Goal: Task Accomplishment & Management: Use online tool/utility

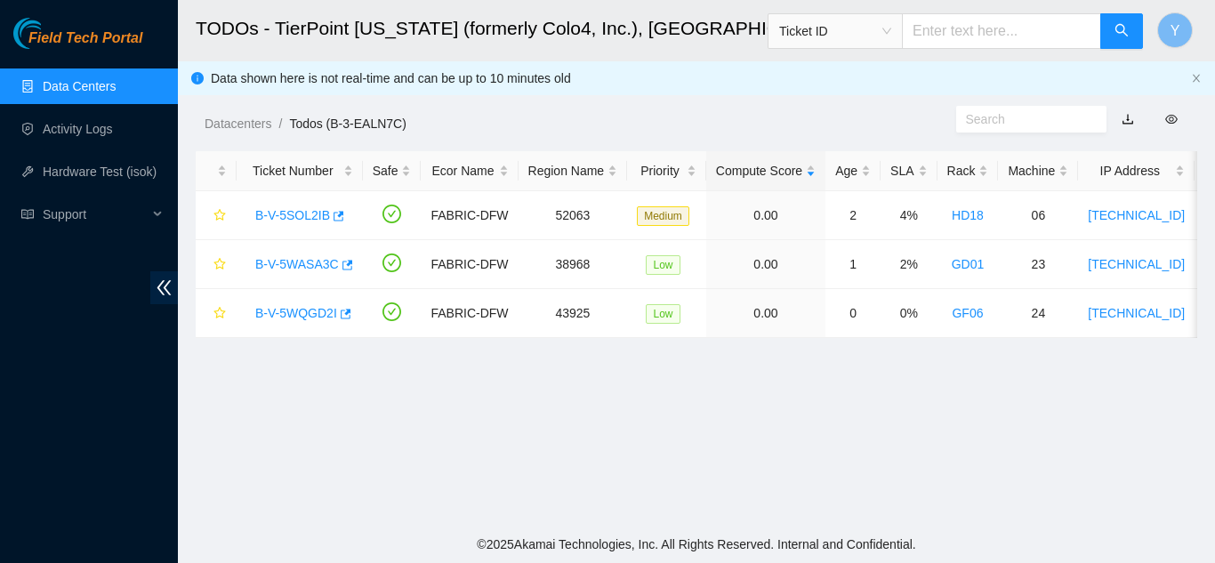
click at [73, 87] on link "Data Centers" at bounding box center [79, 86] width 73 height 14
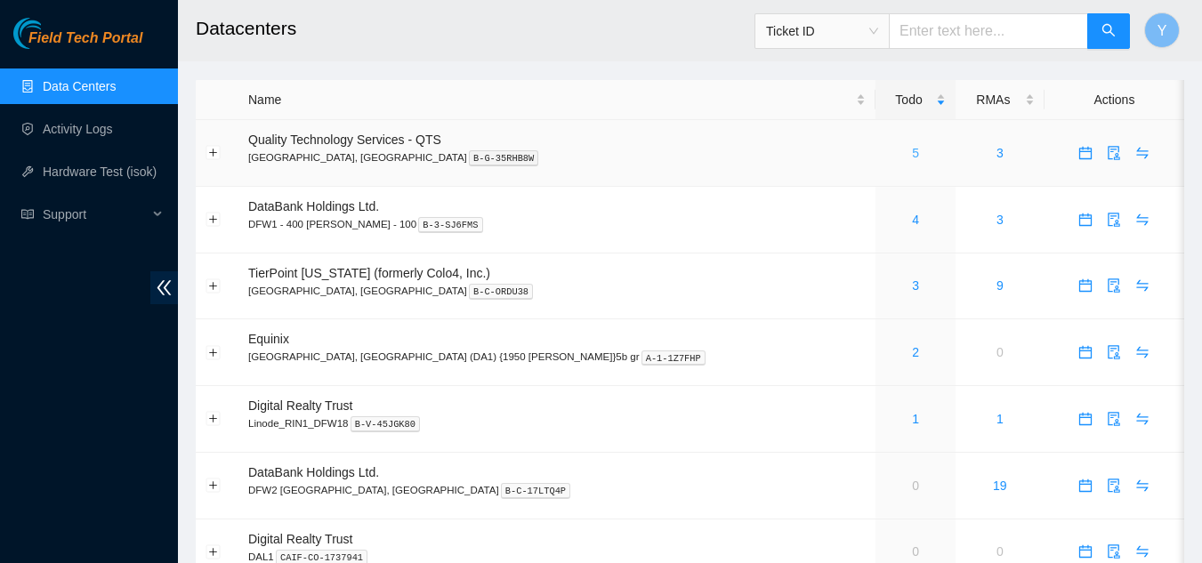
click at [912, 159] on link "5" at bounding box center [915, 153] width 7 height 14
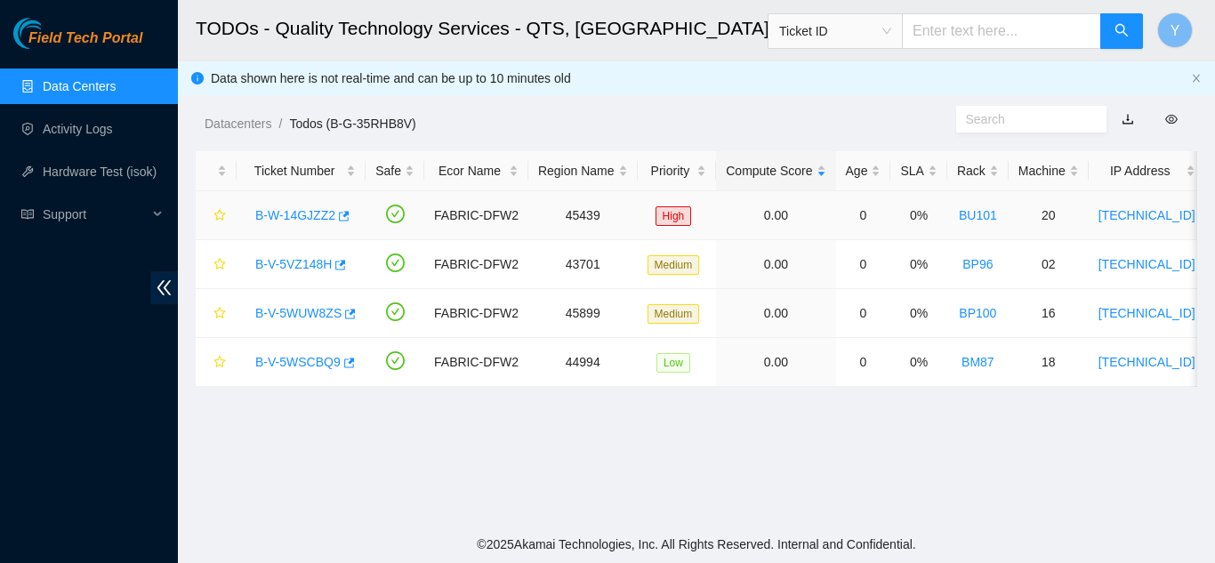
click at [285, 212] on link "B-W-14GJZZ2" at bounding box center [295, 215] width 80 height 14
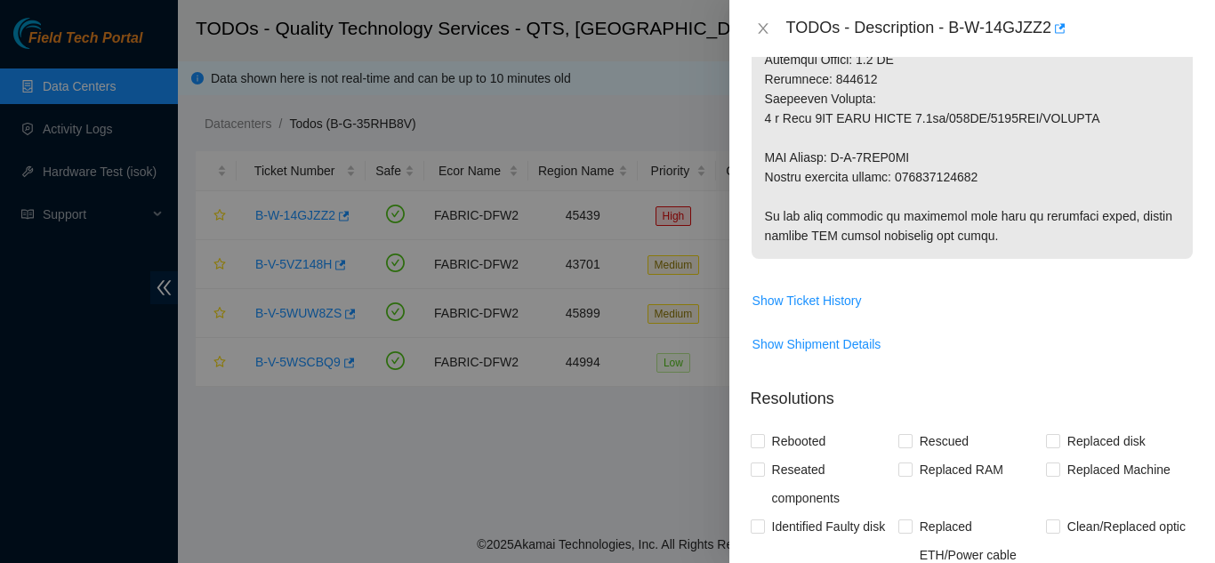
scroll to position [1156, 0]
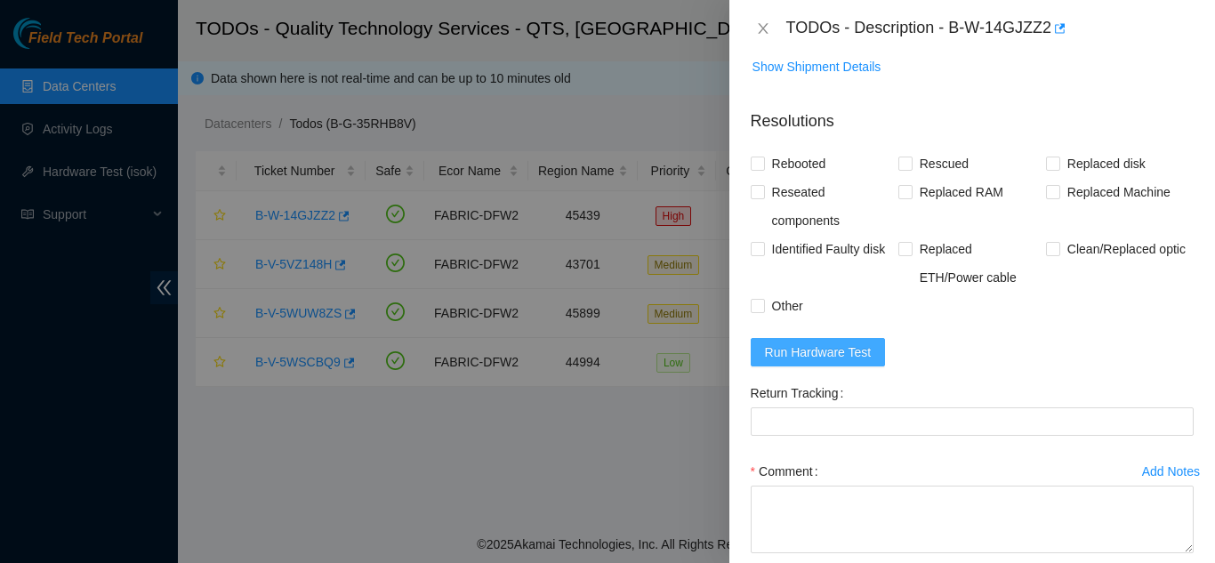
click at [840, 362] on span "Run Hardware Test" at bounding box center [818, 352] width 107 height 20
click at [760, 26] on icon "close" at bounding box center [763, 28] width 10 height 11
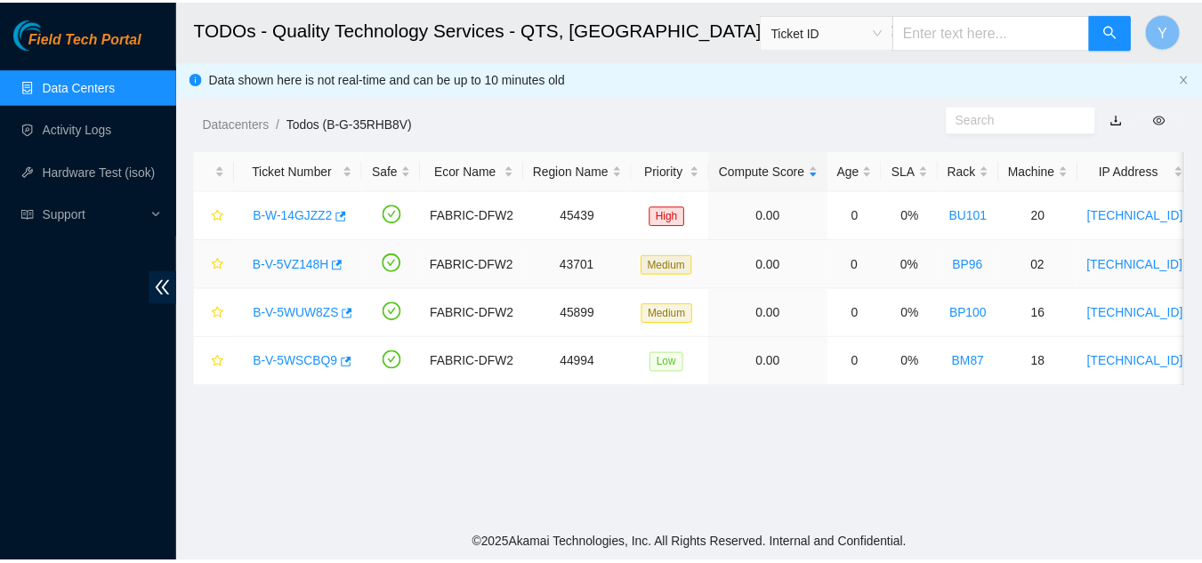
scroll to position [413, 0]
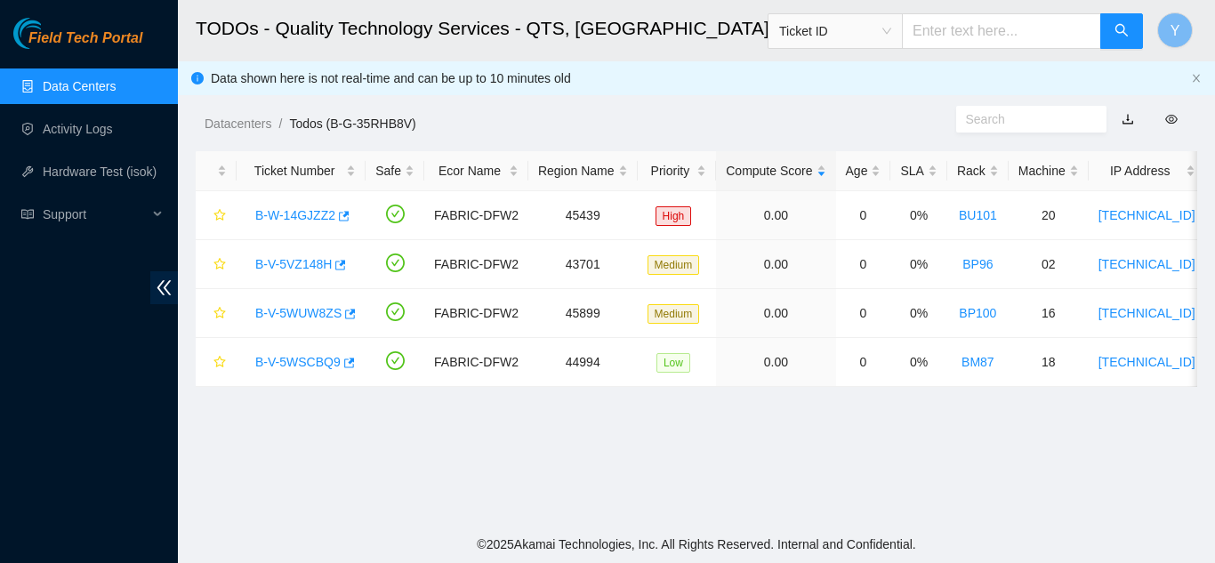
click at [59, 84] on link "Data Centers" at bounding box center [79, 86] width 73 height 14
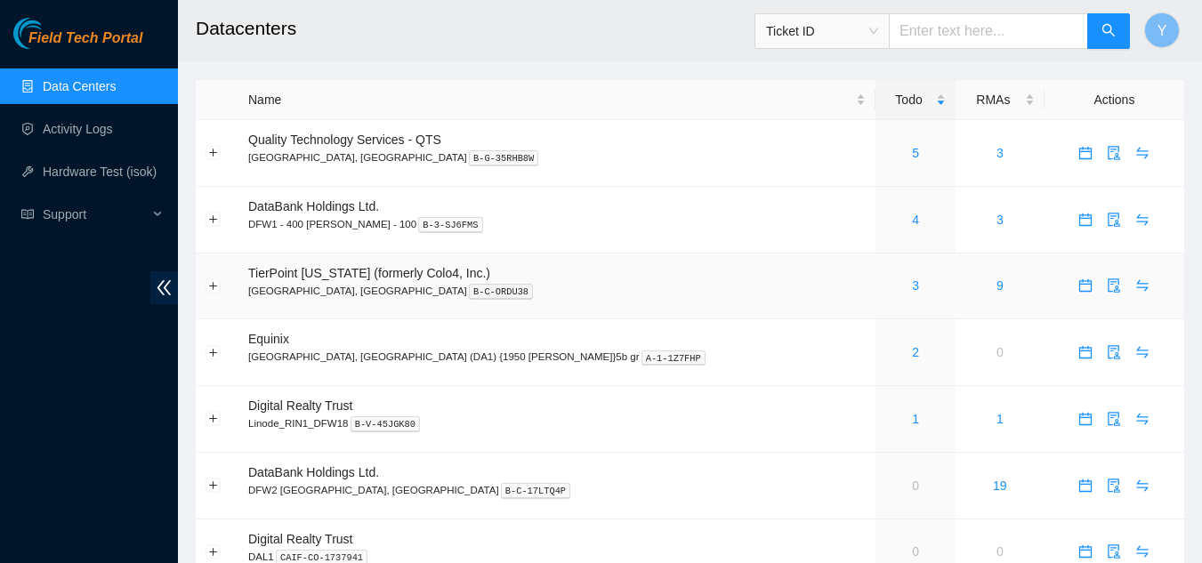
click at [885, 289] on div "3" at bounding box center [915, 286] width 60 height 20
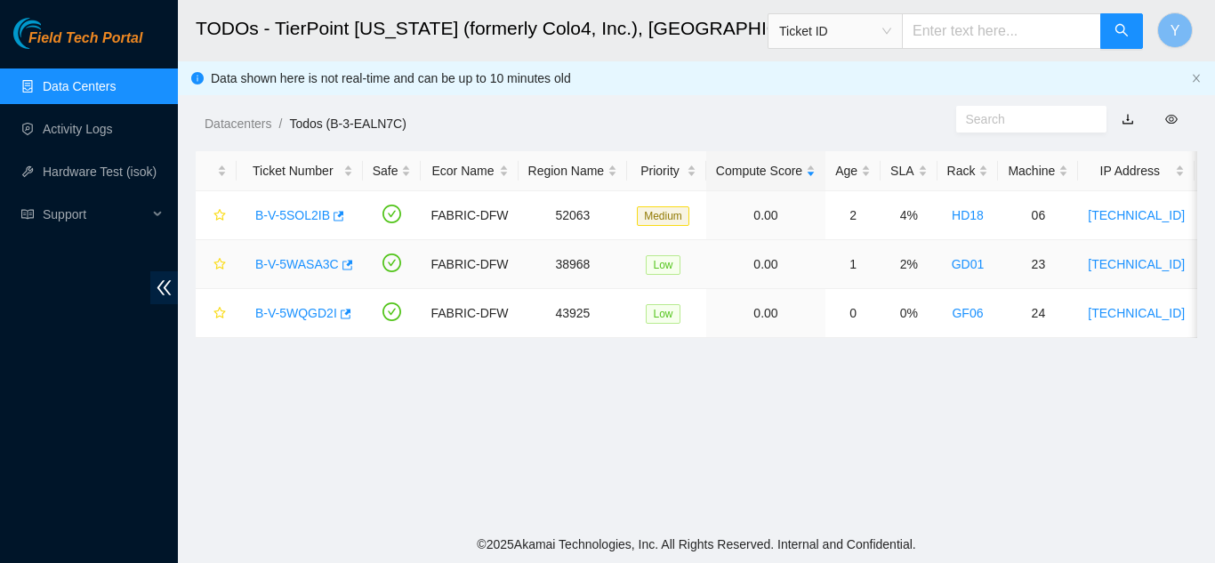
click at [304, 268] on link "B-V-5WASA3C" at bounding box center [297, 264] width 84 height 14
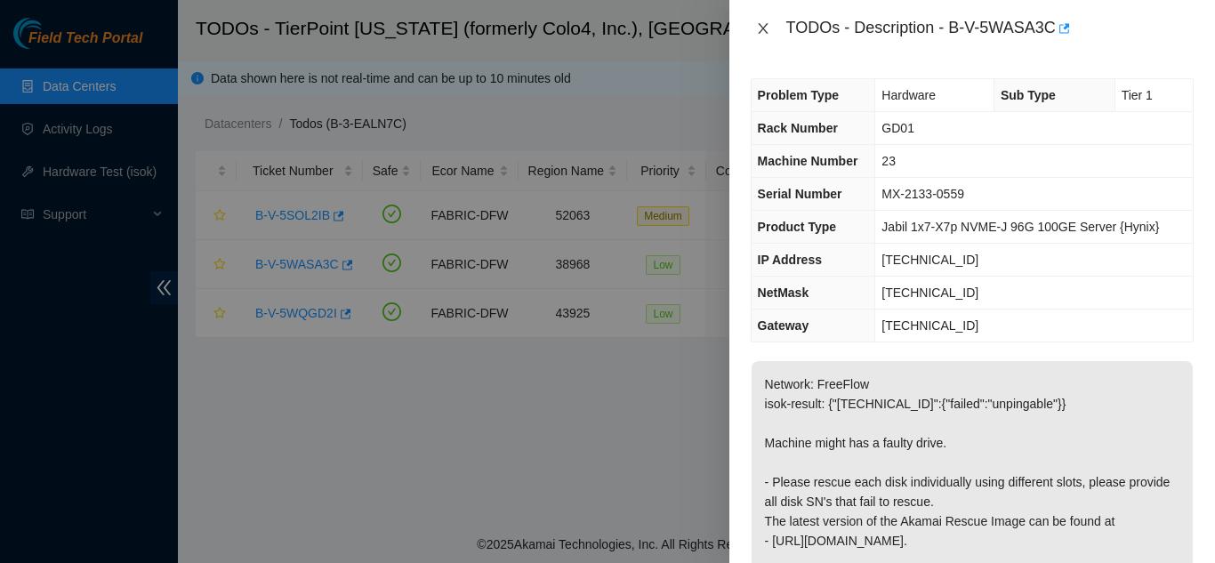
click at [763, 29] on icon "close" at bounding box center [763, 28] width 10 height 11
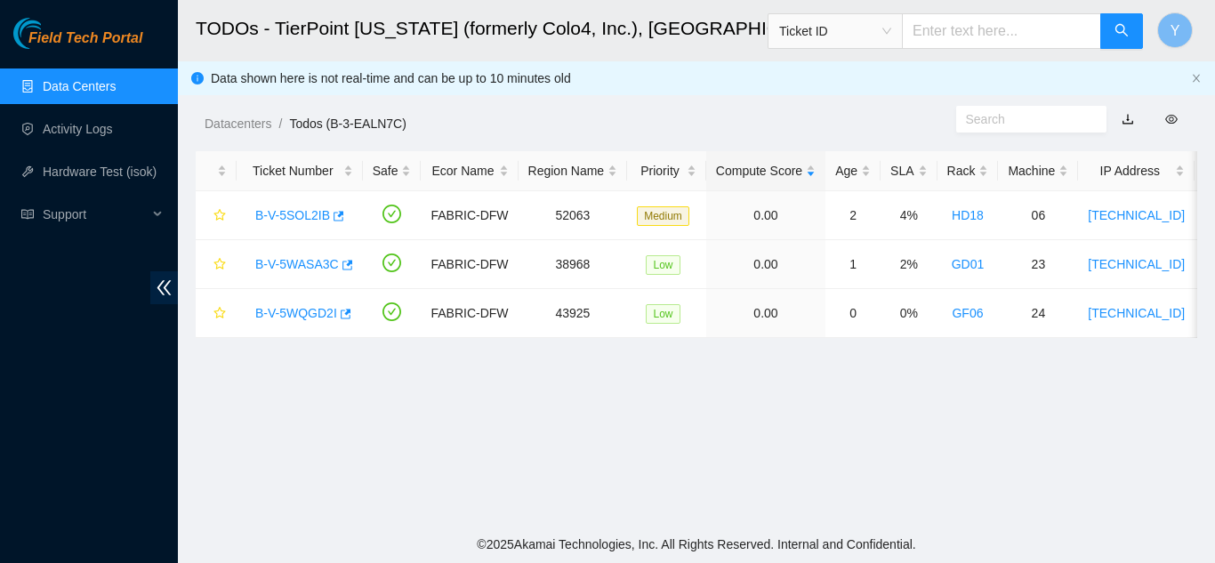
click at [113, 88] on link "Data Centers" at bounding box center [79, 86] width 73 height 14
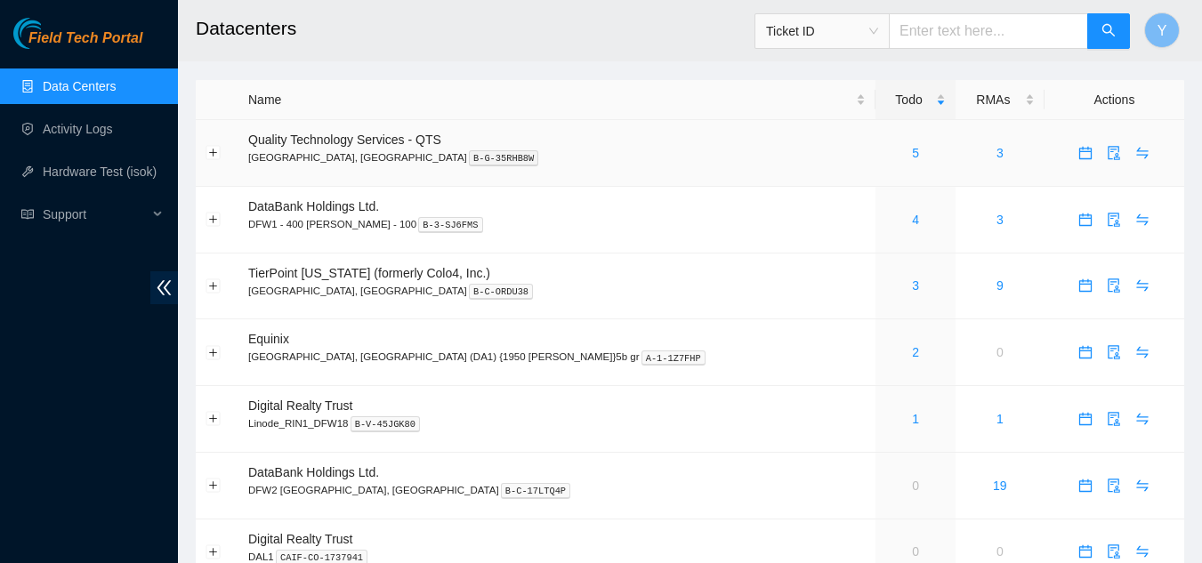
click at [885, 154] on div "5" at bounding box center [915, 153] width 60 height 20
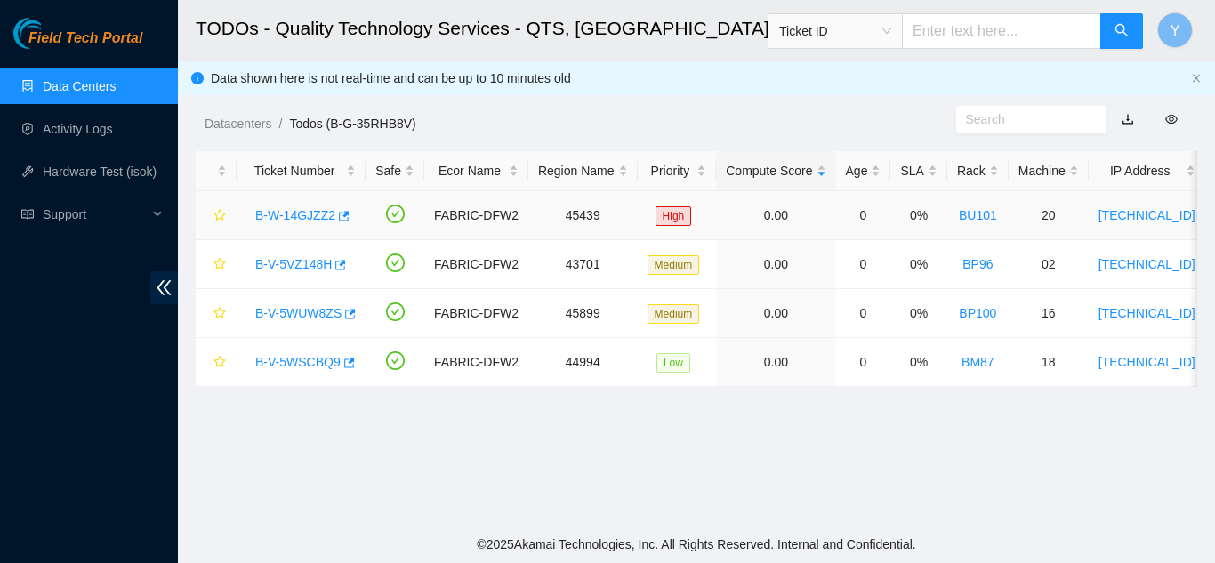
click at [294, 215] on link "B-W-14GJZZ2" at bounding box center [295, 215] width 80 height 14
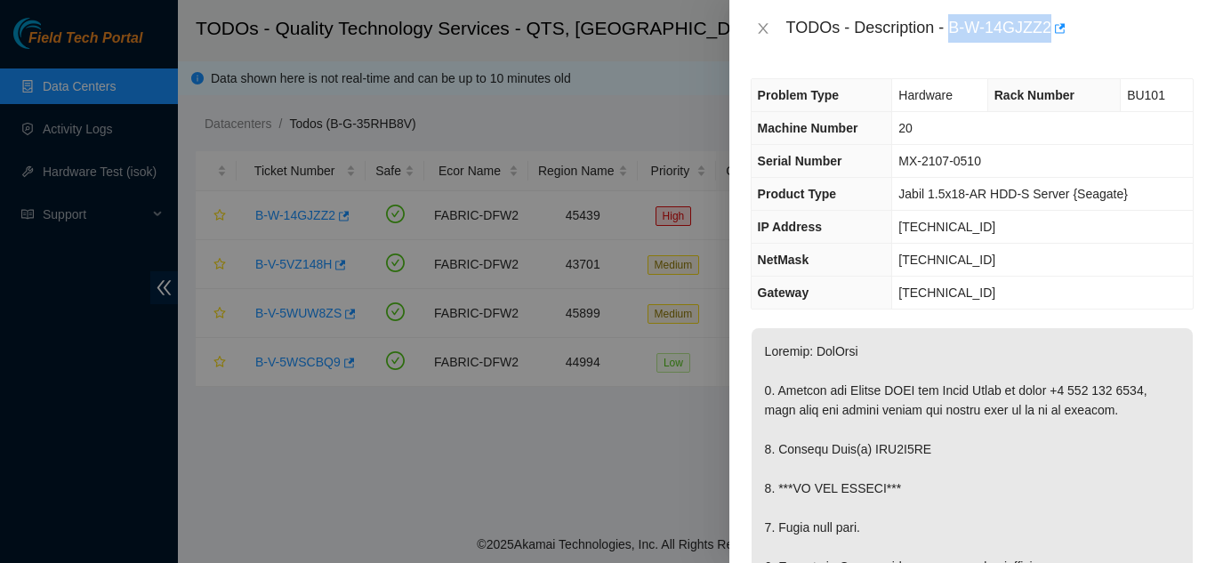
drag, startPoint x: 951, startPoint y: 26, endPoint x: 1048, endPoint y: 35, distance: 97.3
click at [1048, 35] on div "TODOs - Description - B-W-14GJZZ2" at bounding box center [989, 28] width 407 height 28
copy div "B-W-14GJZZ2"
click at [765, 32] on icon "close" at bounding box center [763, 28] width 14 height 14
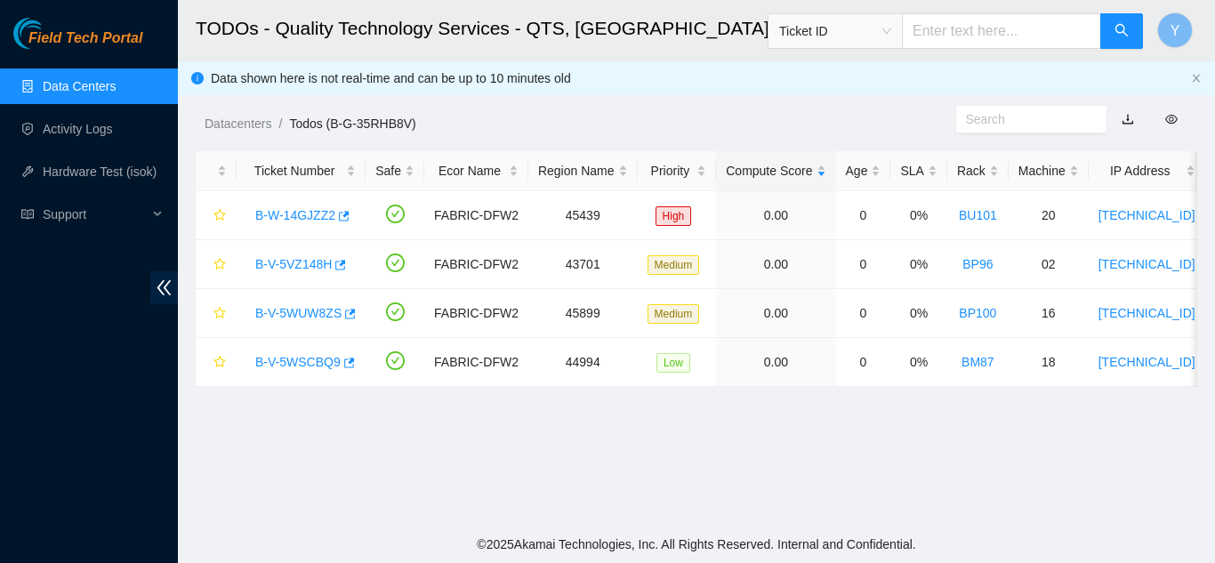
click at [75, 91] on link "Data Centers" at bounding box center [79, 86] width 73 height 14
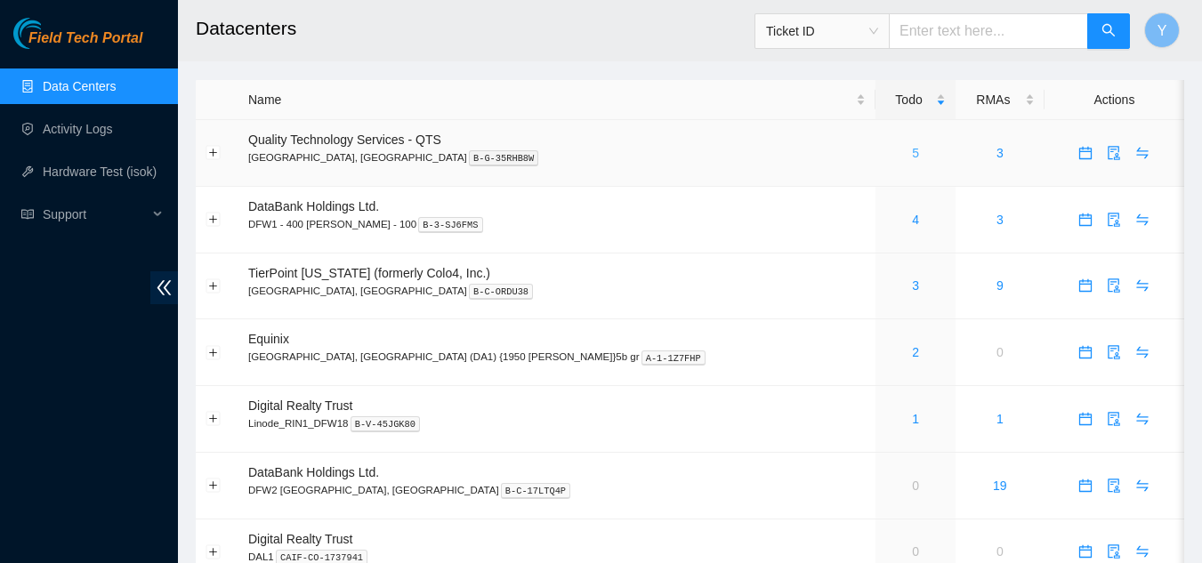
click at [912, 157] on link "5" at bounding box center [915, 153] width 7 height 14
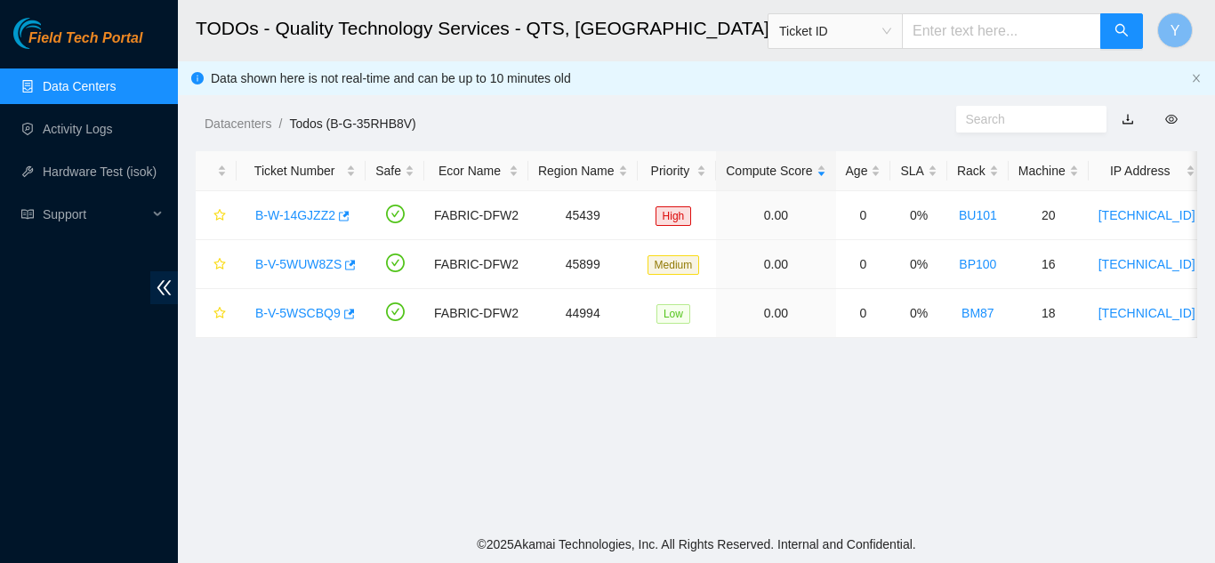
click at [72, 89] on link "Data Centers" at bounding box center [79, 86] width 73 height 14
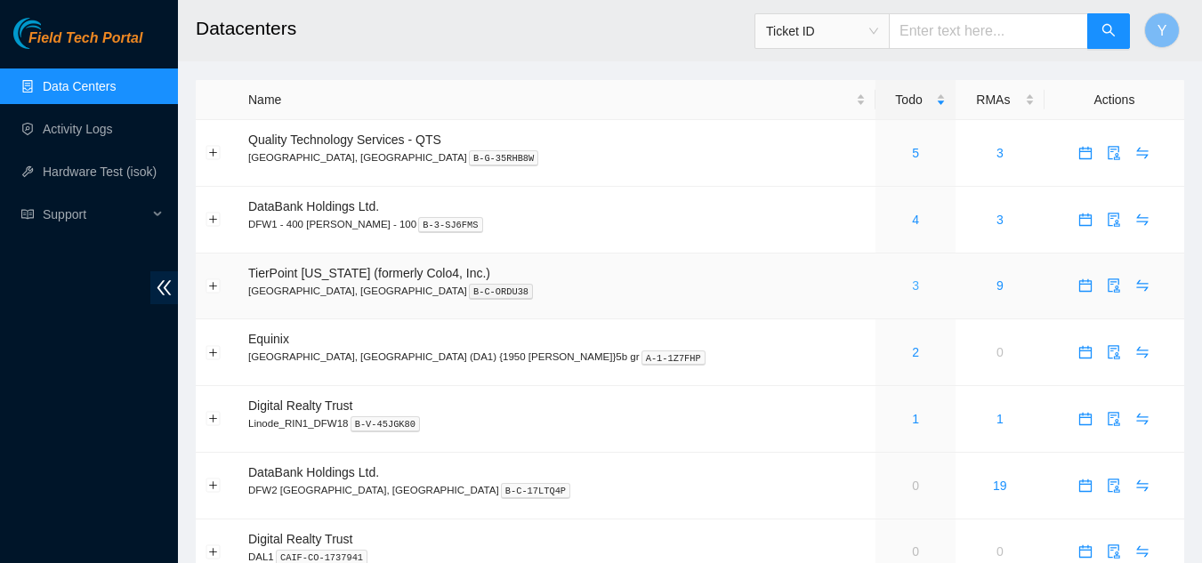
click at [912, 290] on link "3" at bounding box center [915, 285] width 7 height 14
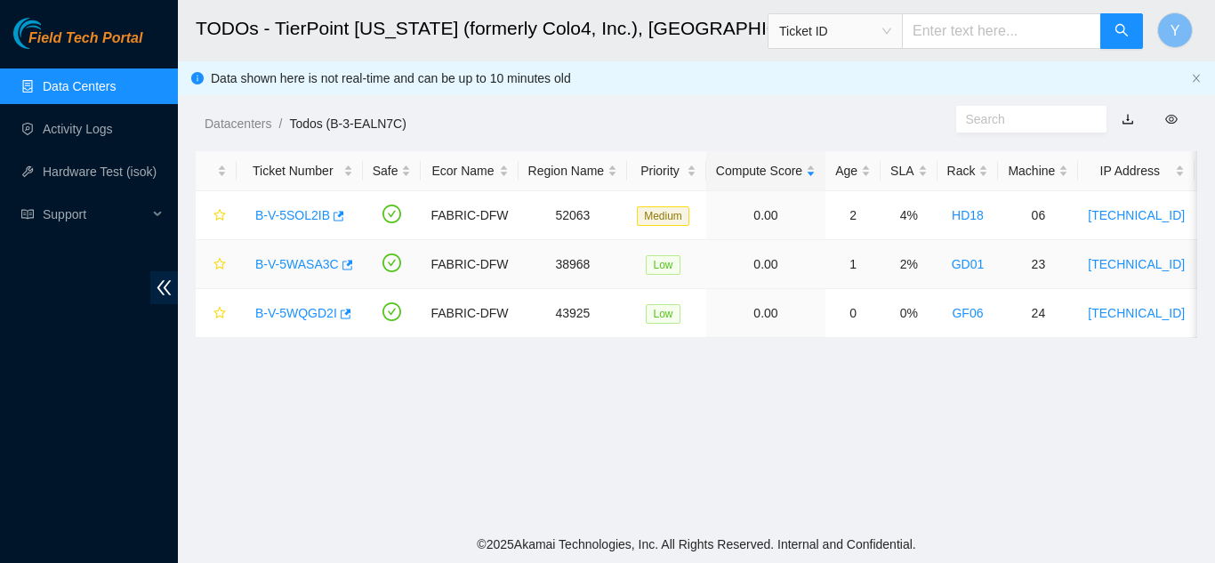
click at [299, 263] on link "B-V-5WASA3C" at bounding box center [297, 264] width 84 height 14
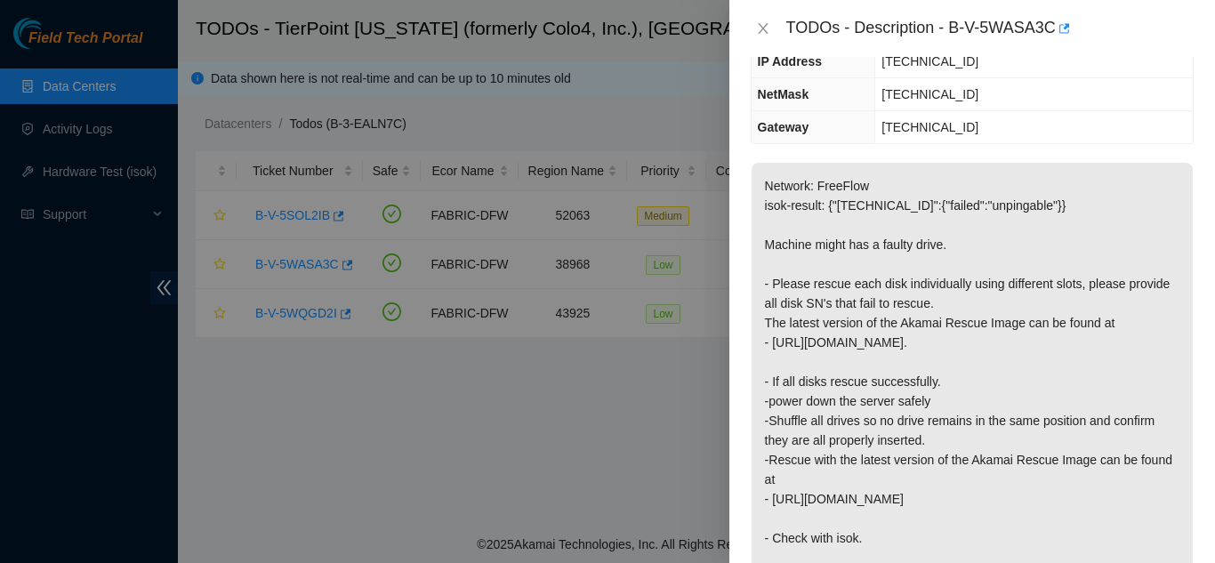
scroll to position [89, 0]
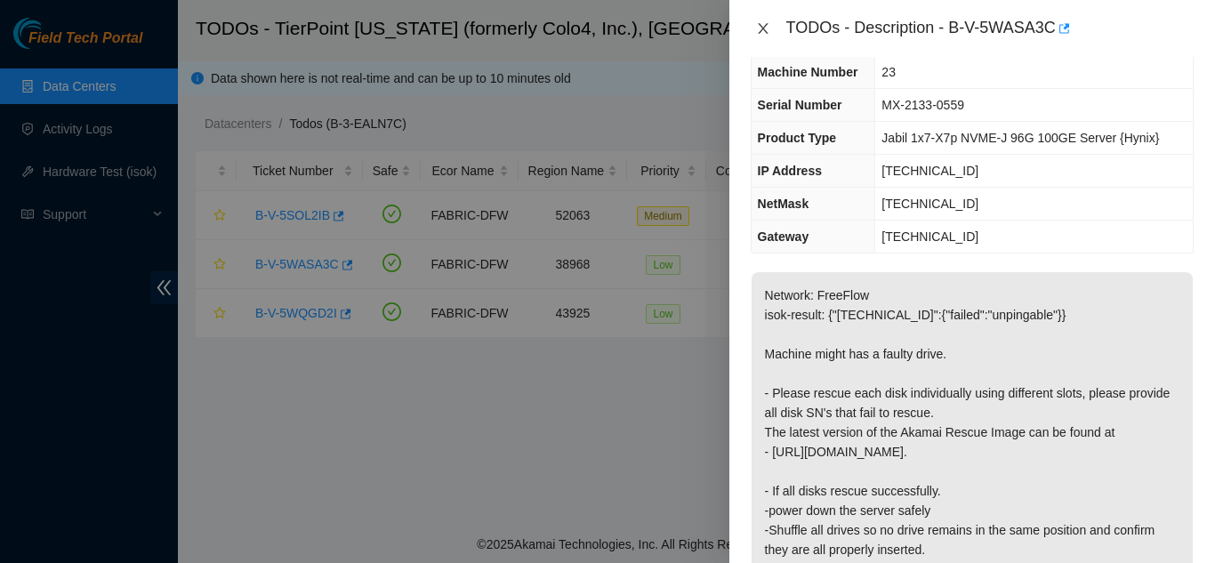
click at [763, 33] on icon "close" at bounding box center [763, 28] width 14 height 14
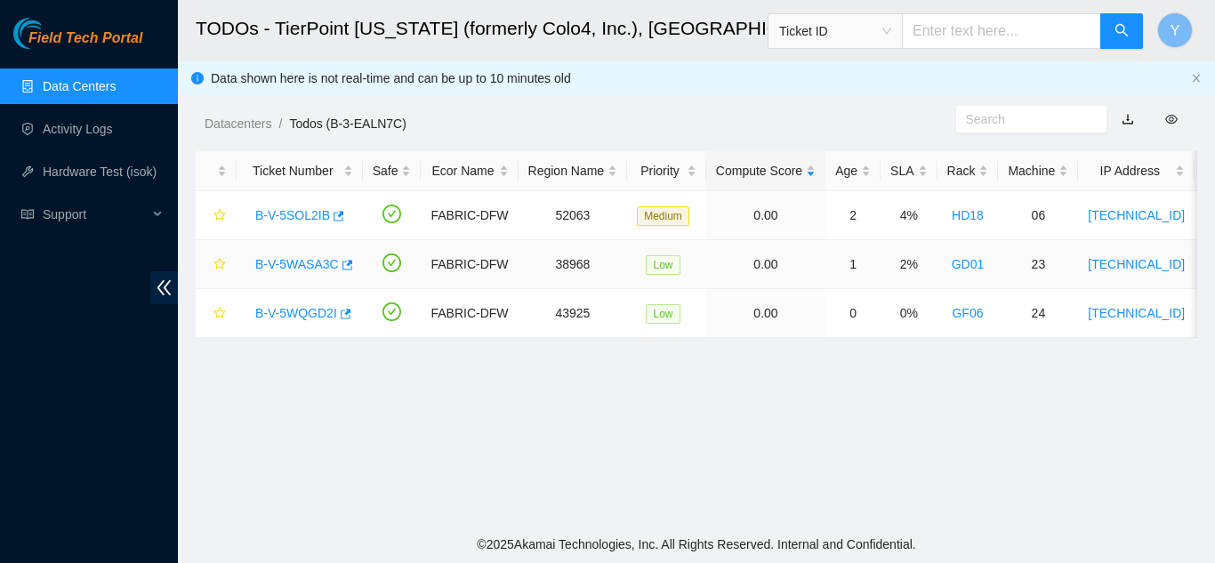
scroll to position [128, 0]
click at [295, 312] on link "B-V-5WQGD2I" at bounding box center [296, 313] width 82 height 14
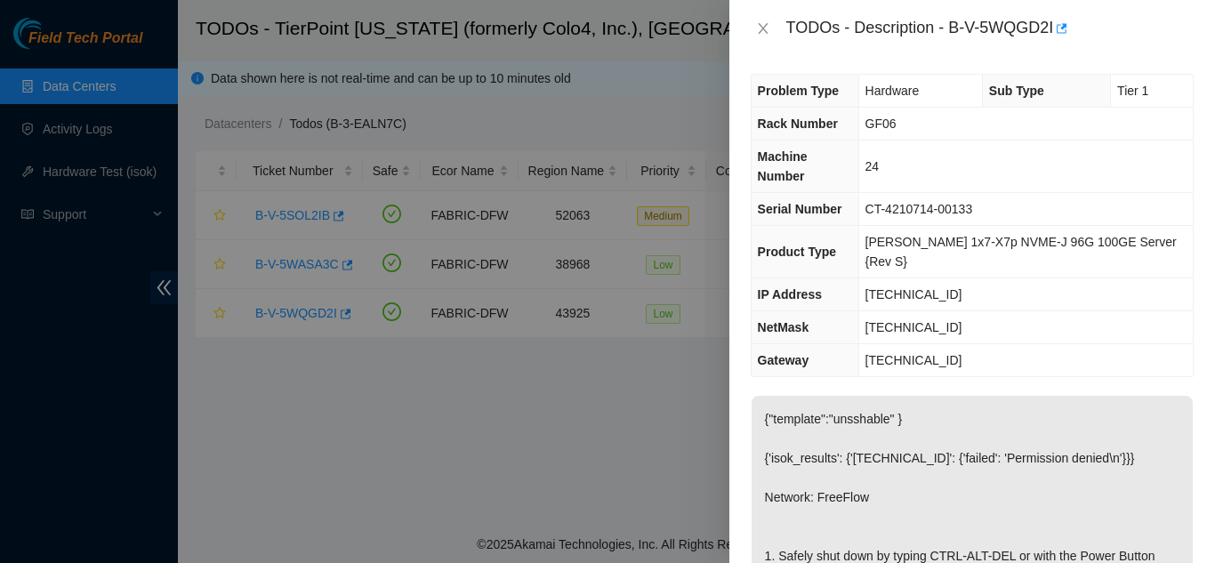
scroll to position [0, 0]
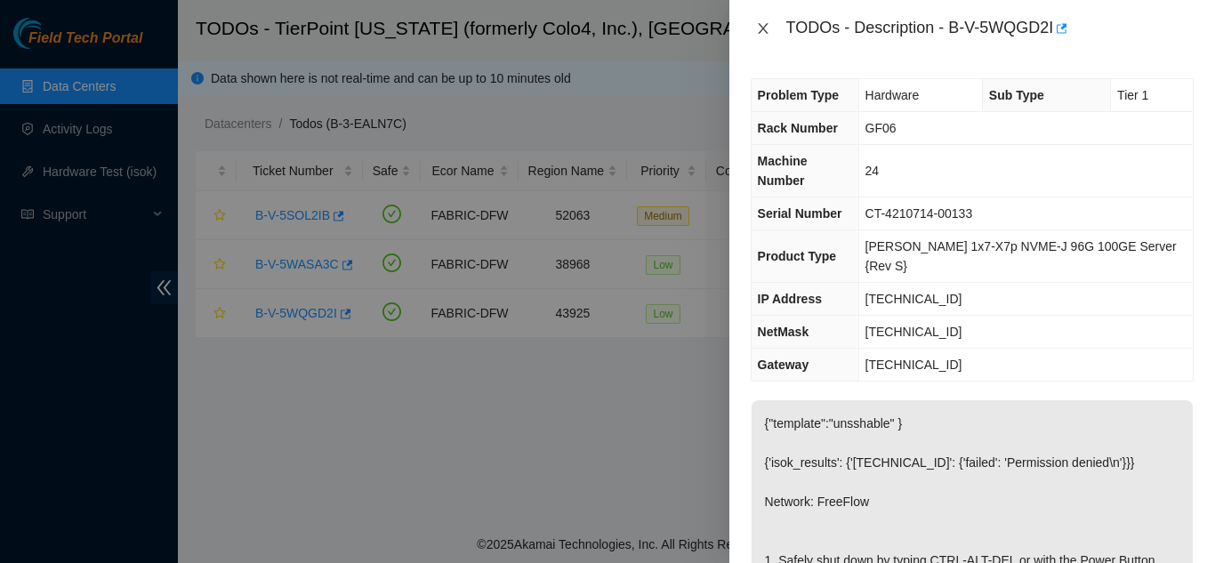
click at [760, 28] on icon "close" at bounding box center [763, 28] width 14 height 14
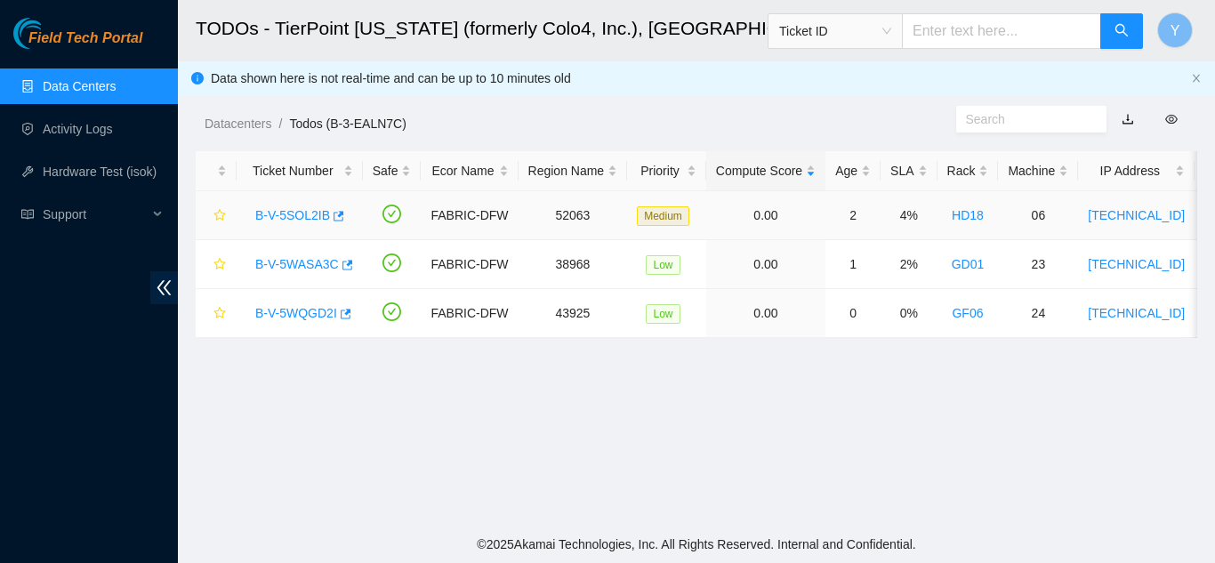
click at [308, 213] on link "B-V-5SOL2IB" at bounding box center [292, 215] width 75 height 14
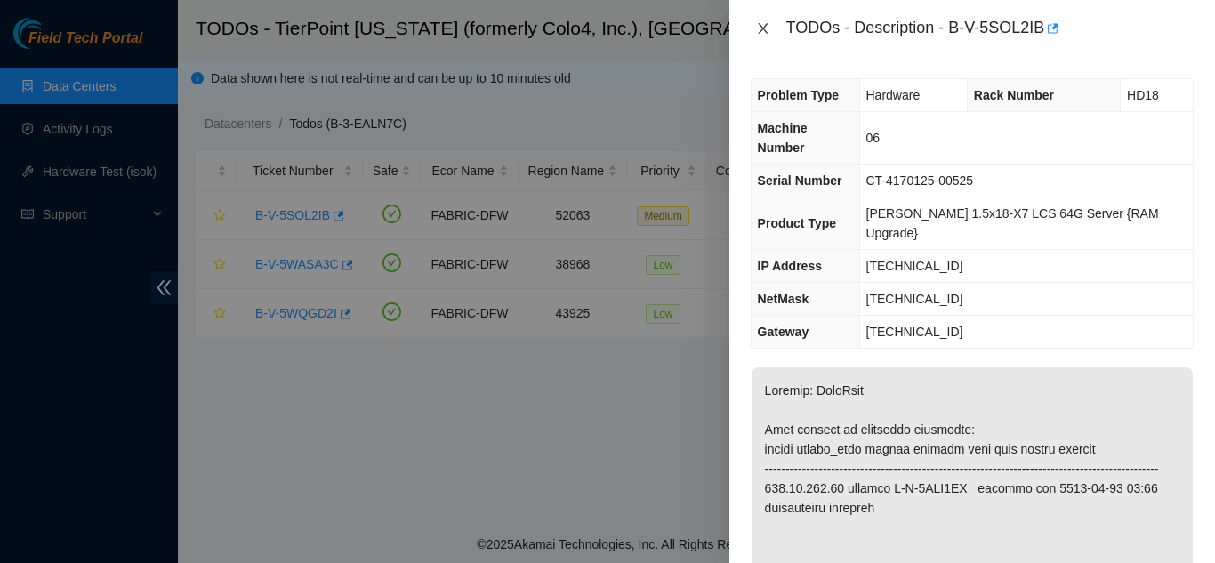
click at [761, 34] on icon "close" at bounding box center [763, 28] width 14 height 14
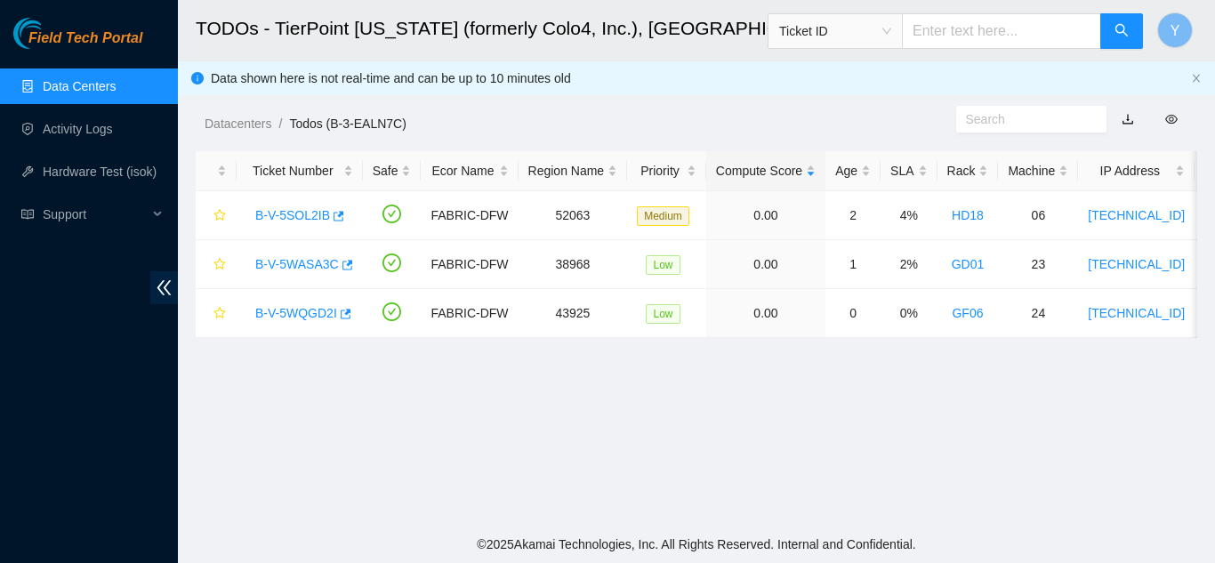
click at [100, 91] on link "Data Centers" at bounding box center [79, 86] width 73 height 14
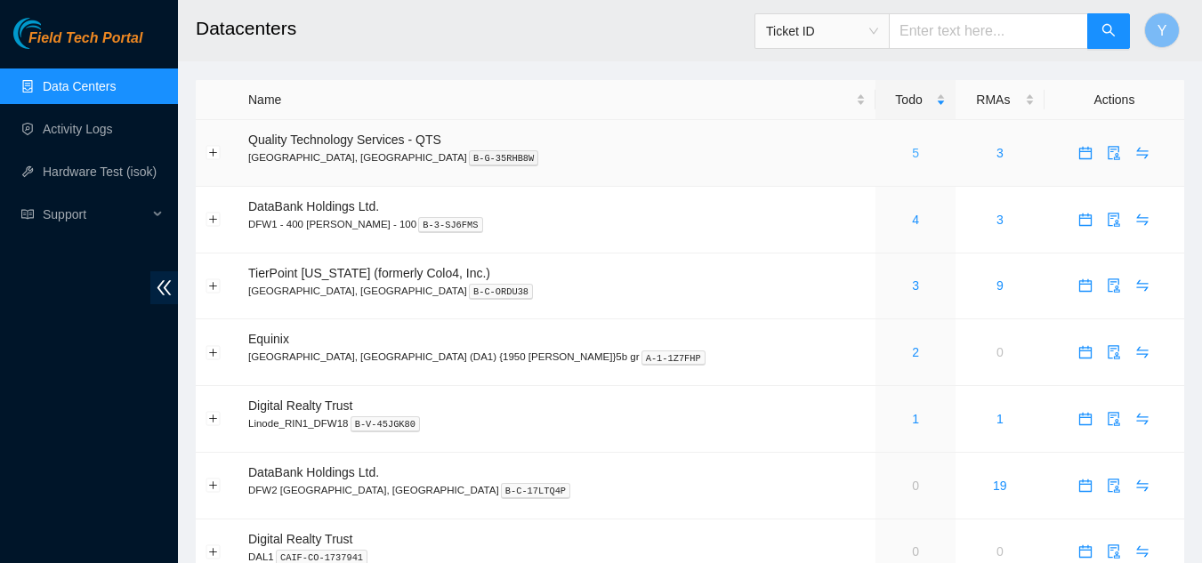
click at [912, 151] on link "5" at bounding box center [915, 153] width 7 height 14
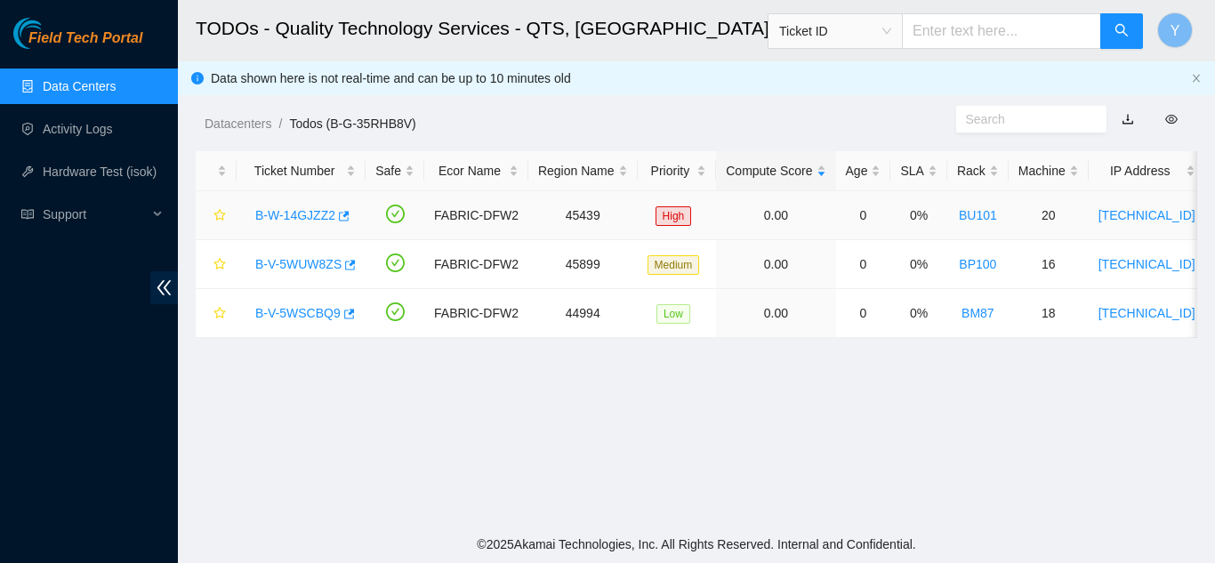
click at [317, 210] on link "B-W-14GJZZ2" at bounding box center [295, 215] width 80 height 14
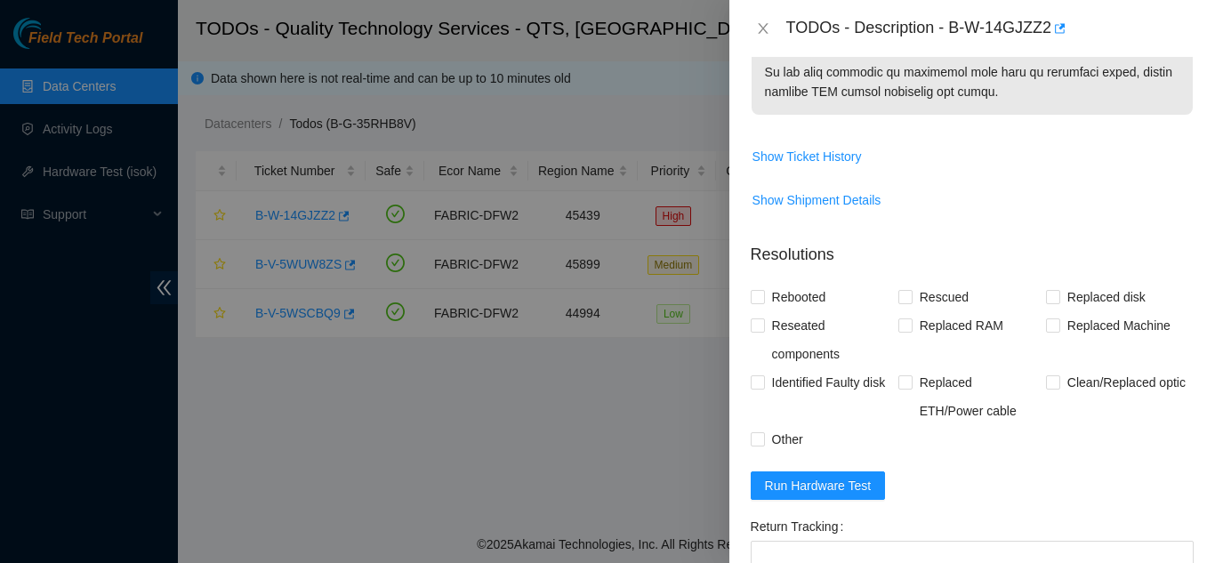
scroll to position [1067, 0]
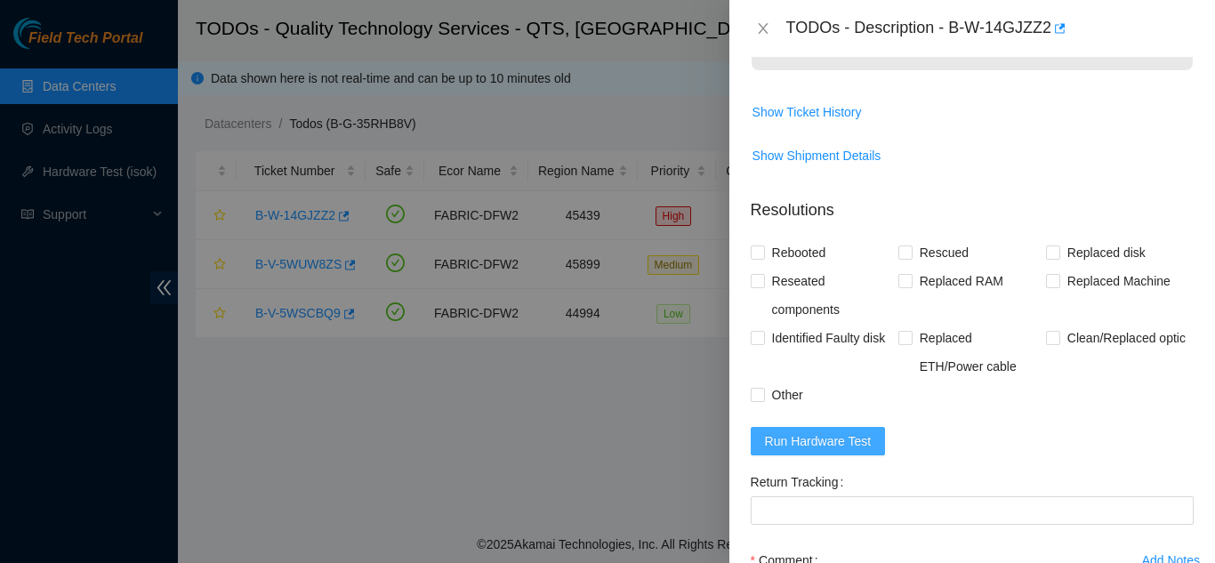
click at [809, 451] on span "Run Hardware Test" at bounding box center [818, 441] width 107 height 20
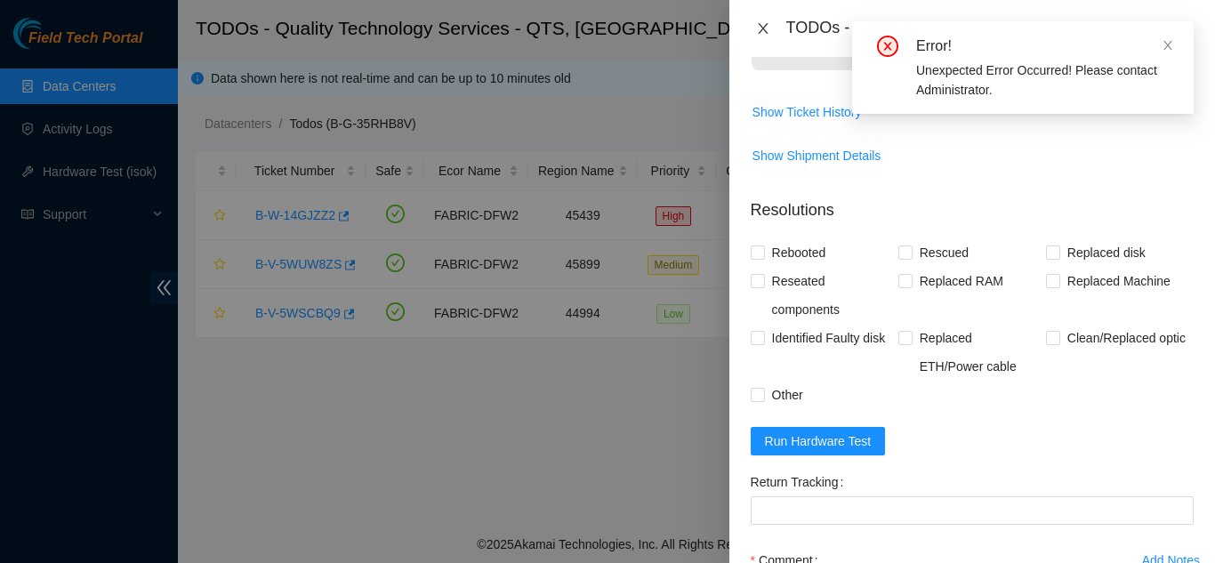
click at [761, 29] on icon "close" at bounding box center [763, 28] width 10 height 11
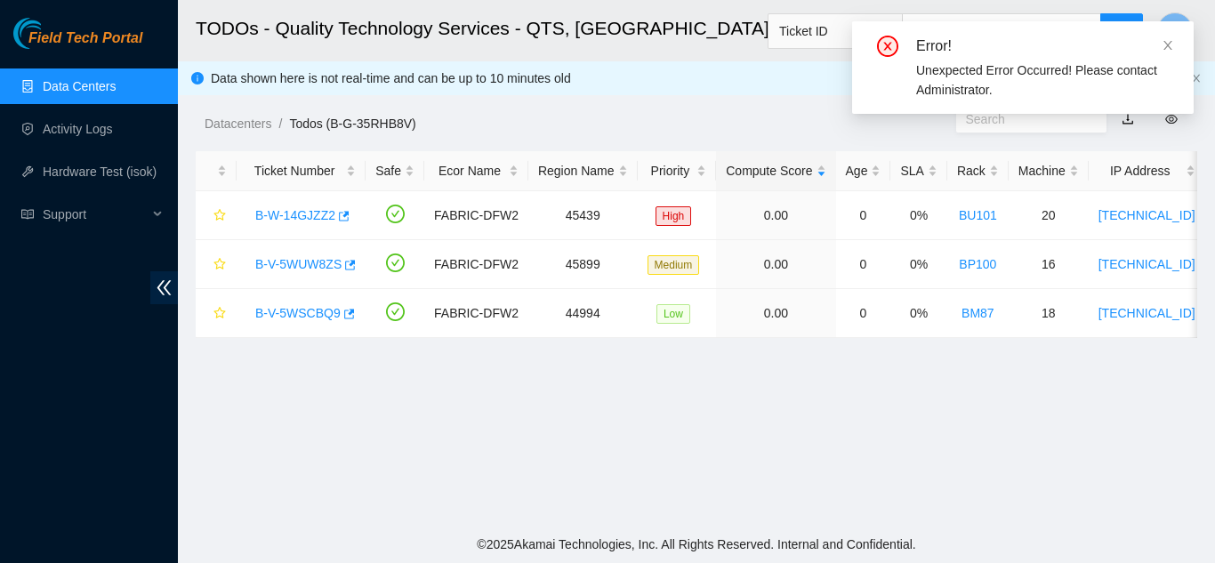
scroll to position [611, 0]
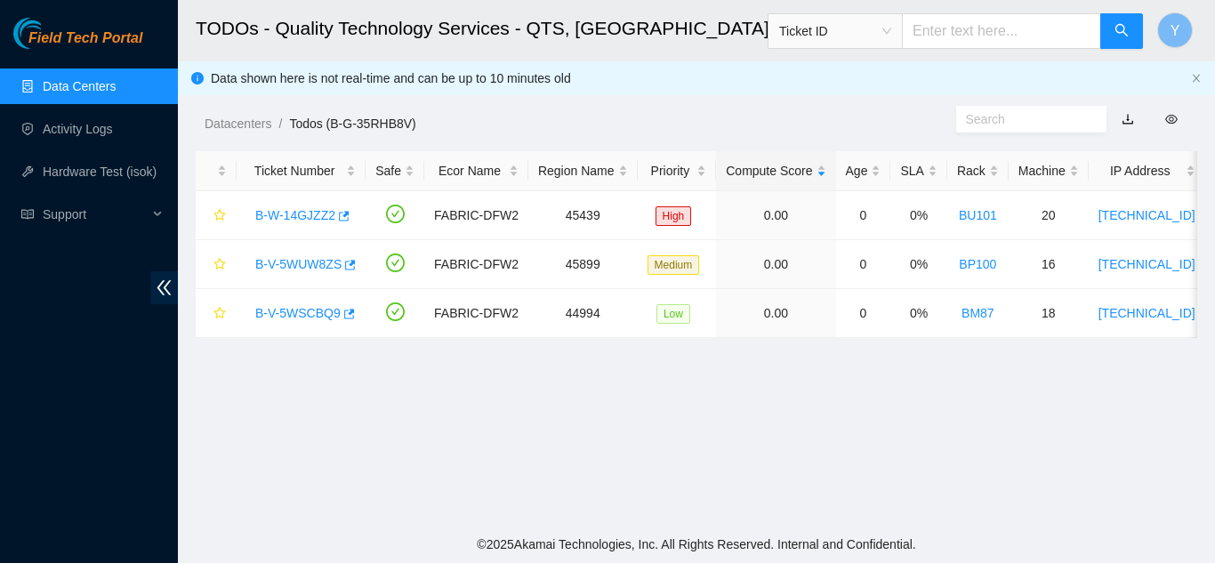
click at [107, 92] on link "Data Centers" at bounding box center [79, 86] width 73 height 14
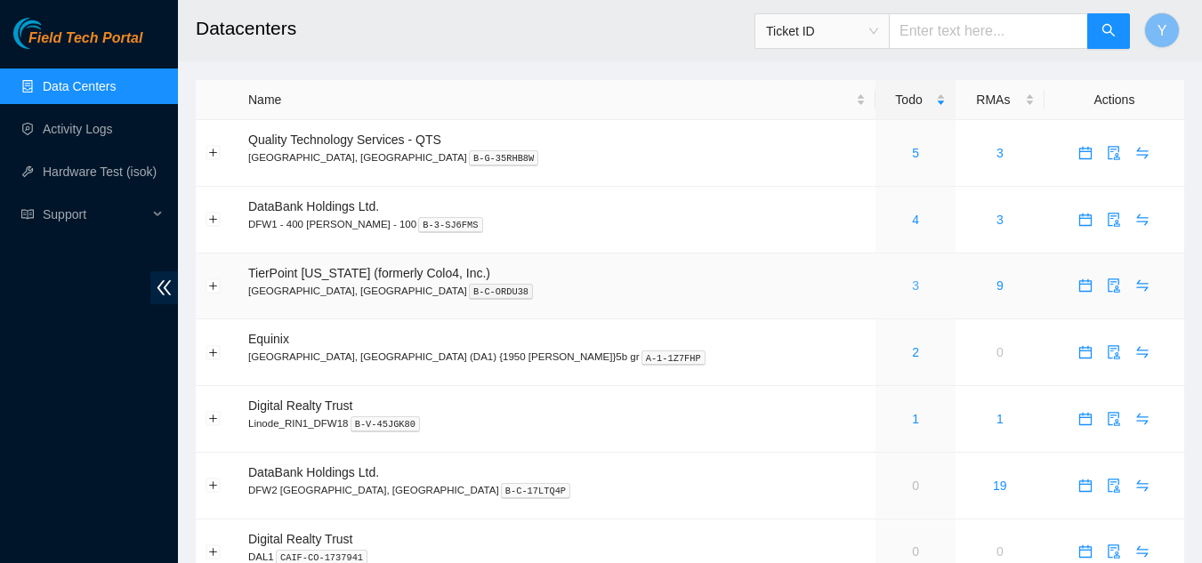
click at [912, 289] on link "3" at bounding box center [915, 285] width 7 height 14
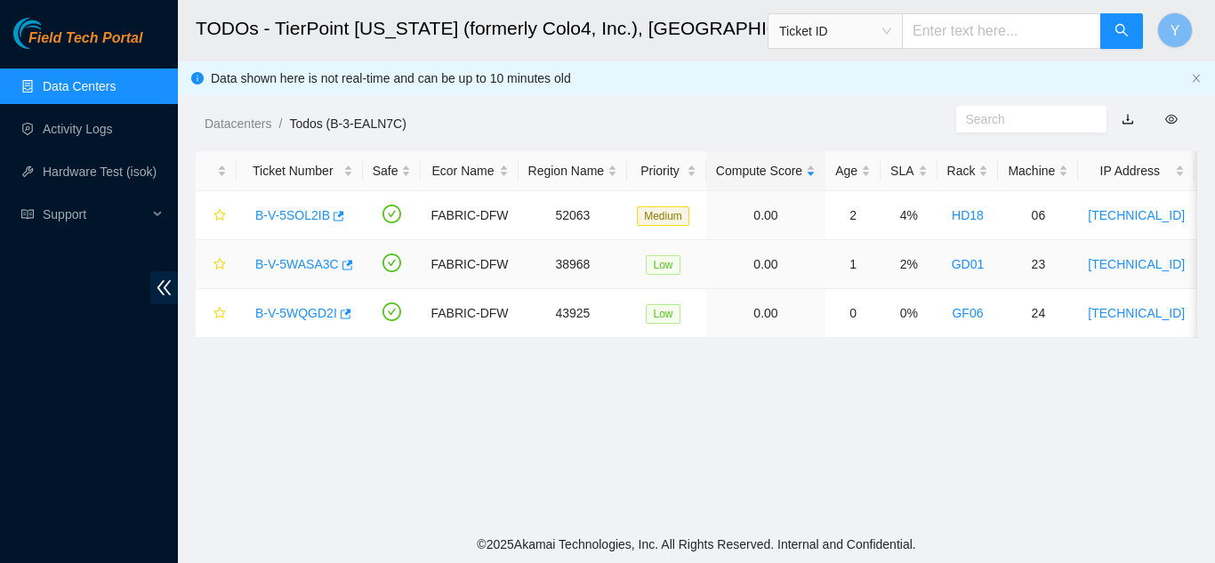
click at [314, 264] on link "B-V-5WASA3C" at bounding box center [297, 264] width 84 height 14
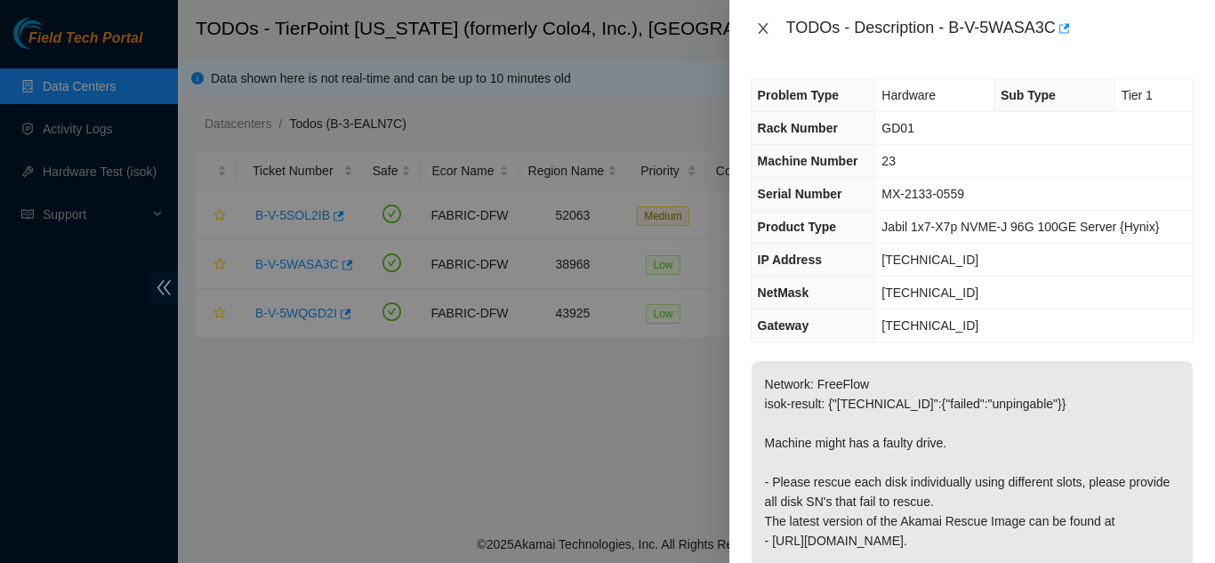
click at [762, 24] on icon "close" at bounding box center [763, 28] width 14 height 14
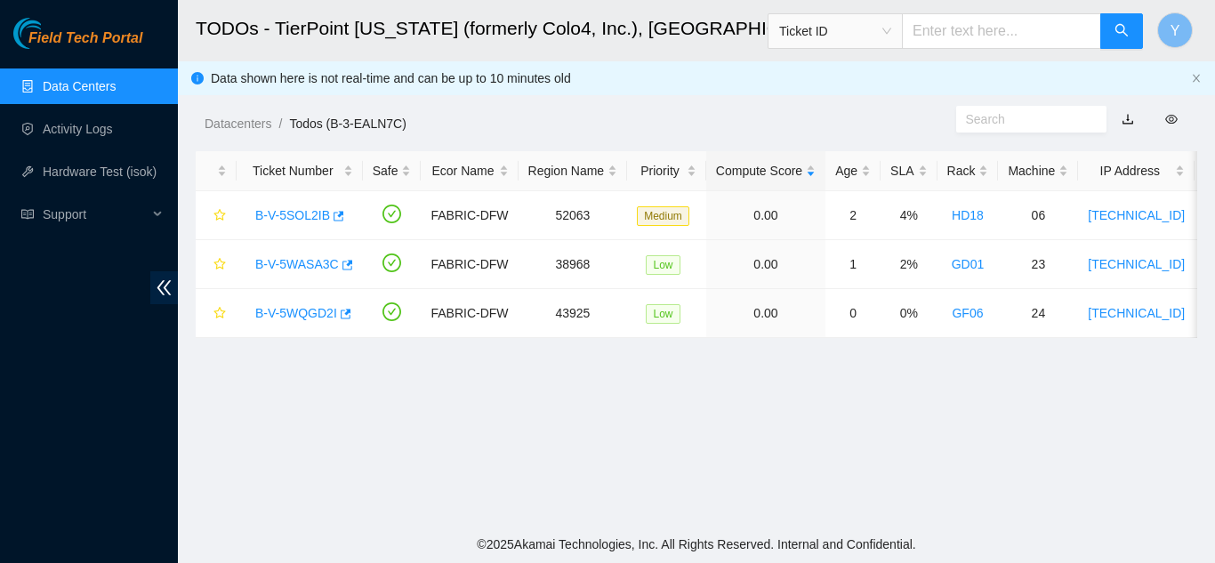
click at [95, 92] on link "Data Centers" at bounding box center [79, 86] width 73 height 14
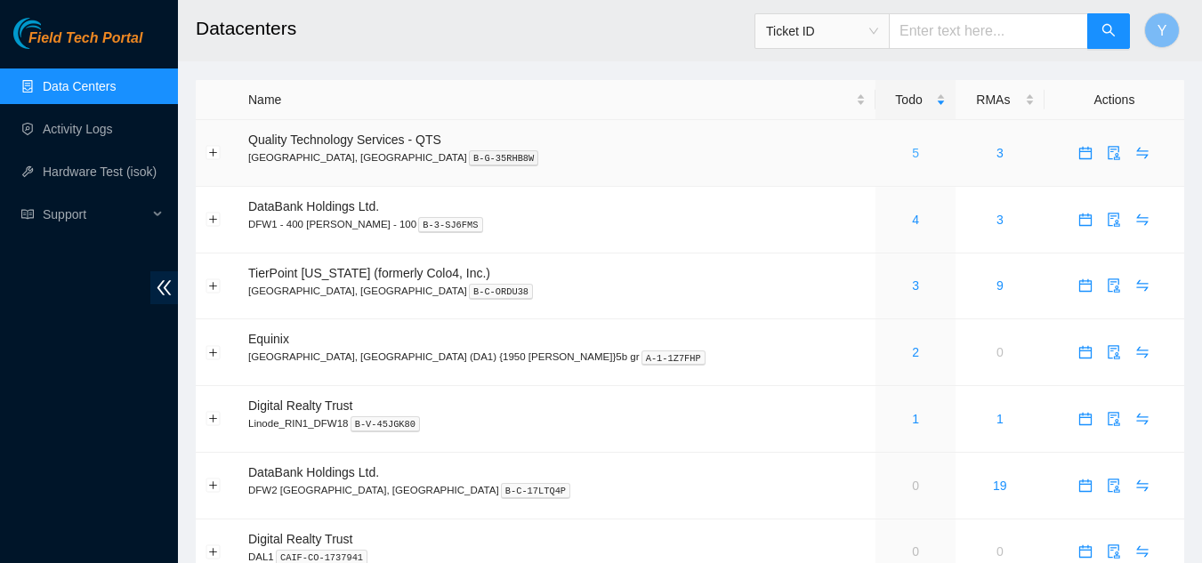
click at [912, 151] on link "5" at bounding box center [915, 153] width 7 height 14
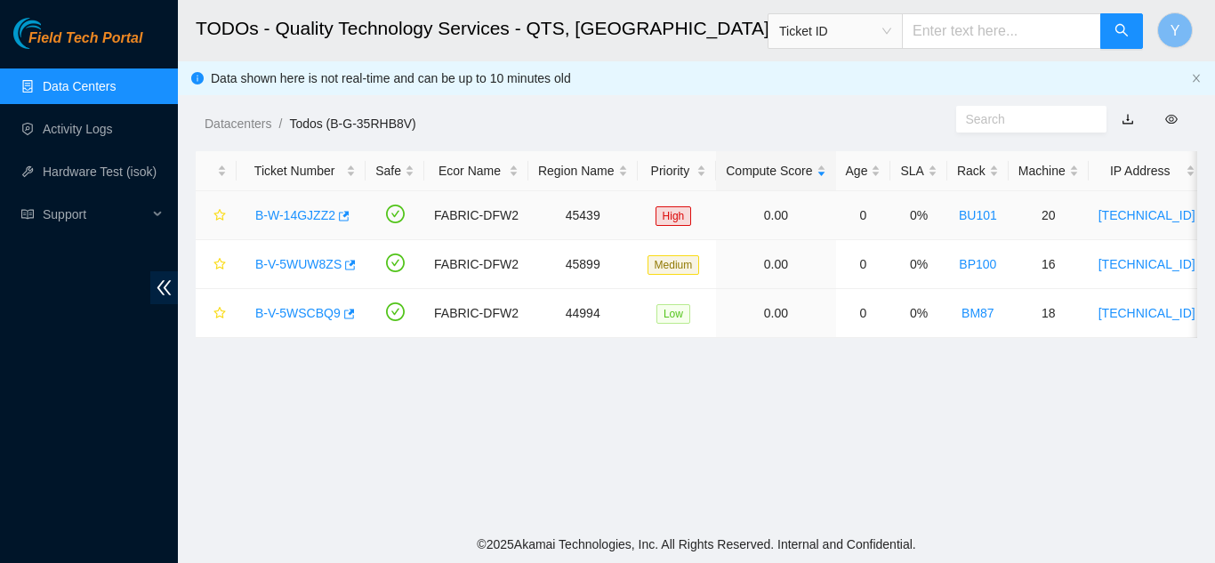
click at [309, 215] on link "B-W-14GJZZ2" at bounding box center [295, 215] width 80 height 14
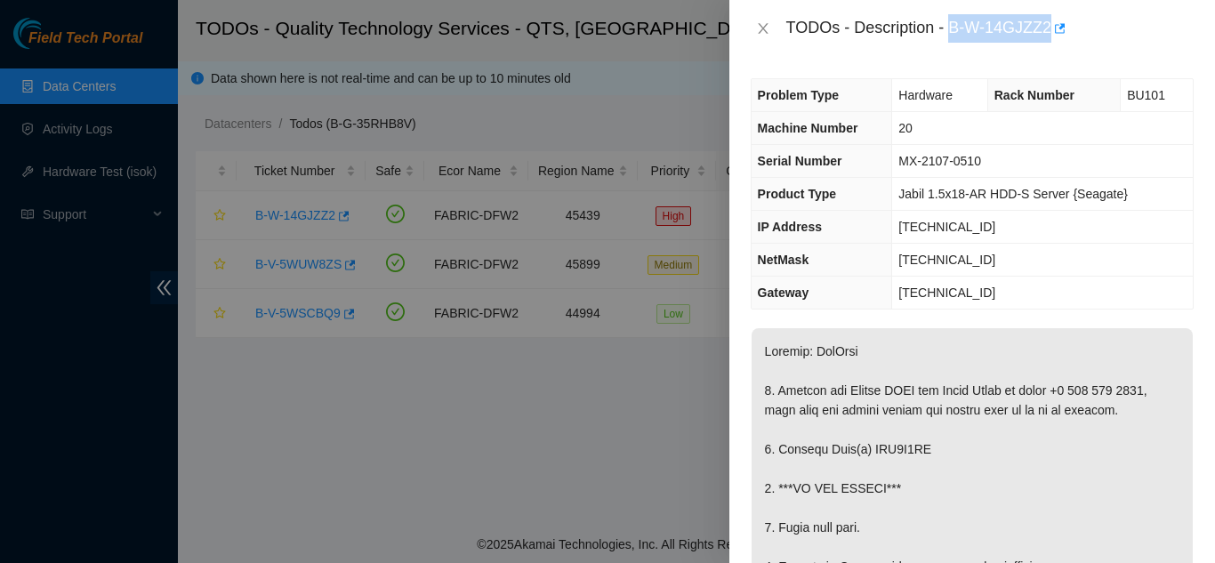
drag, startPoint x: 948, startPoint y: 28, endPoint x: 1048, endPoint y: 36, distance: 99.9
click at [1048, 36] on div "TODOs - Description - B-W-14GJZZ2" at bounding box center [989, 28] width 407 height 28
copy div "B-W-14GJZZ2"
click at [763, 26] on icon "close" at bounding box center [763, 28] width 14 height 14
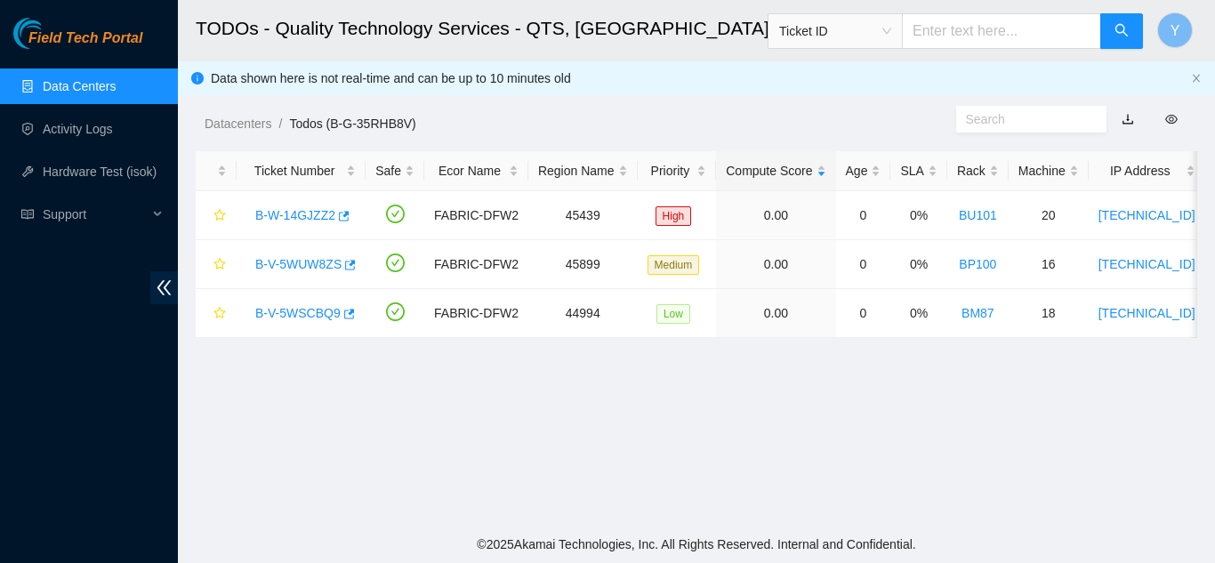
click at [90, 83] on link "Data Centers" at bounding box center [79, 86] width 73 height 14
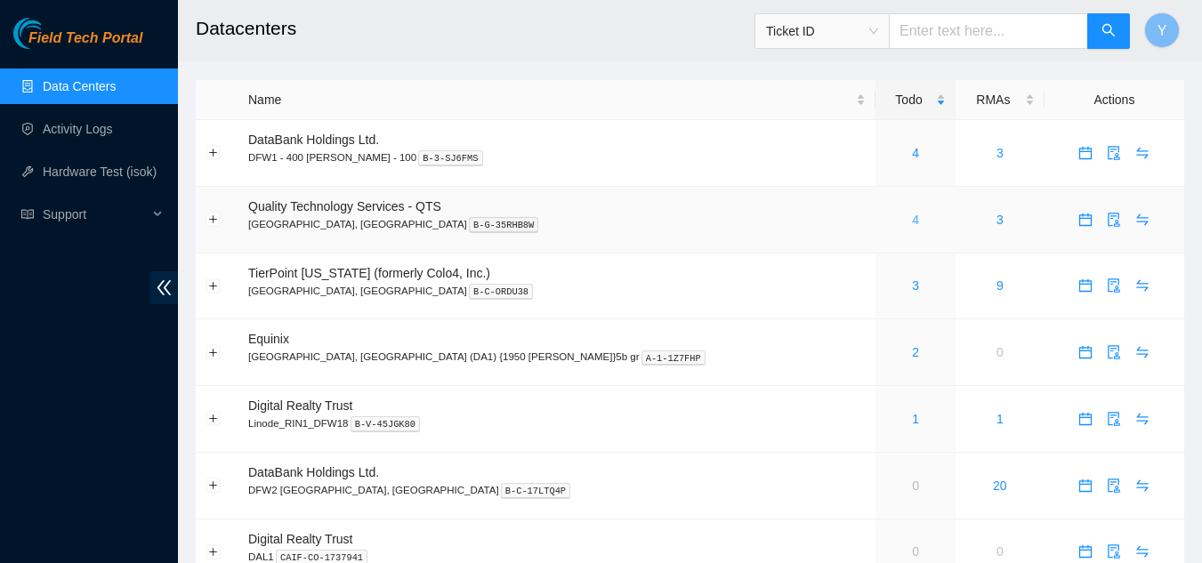
click at [912, 219] on link "4" at bounding box center [915, 220] width 7 height 14
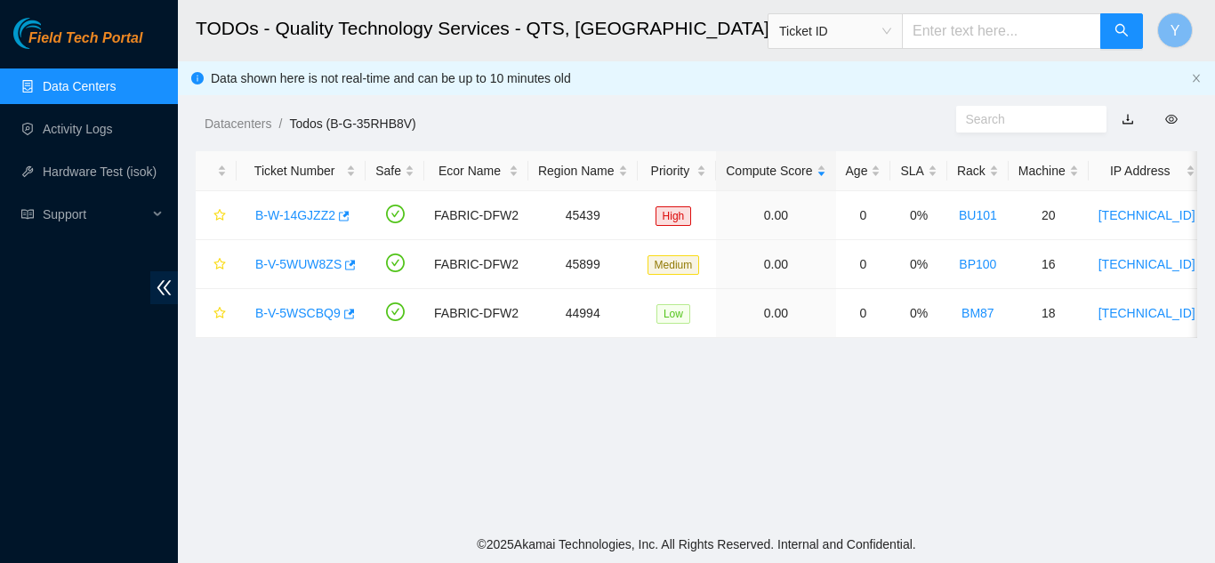
click at [79, 80] on link "Data Centers" at bounding box center [79, 86] width 73 height 14
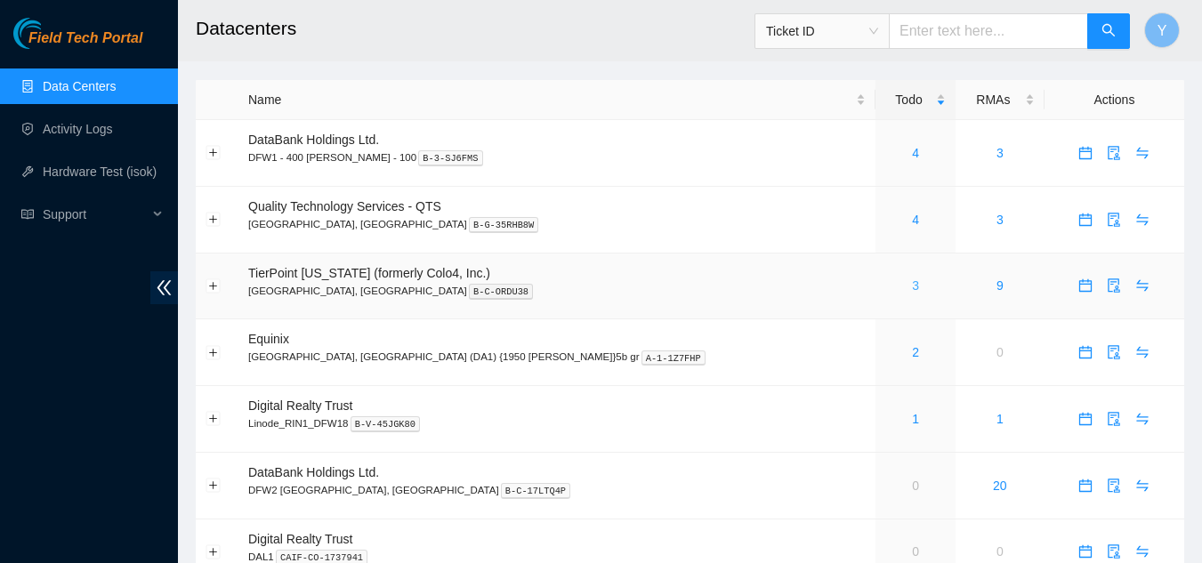
click at [912, 285] on link "3" at bounding box center [915, 285] width 7 height 14
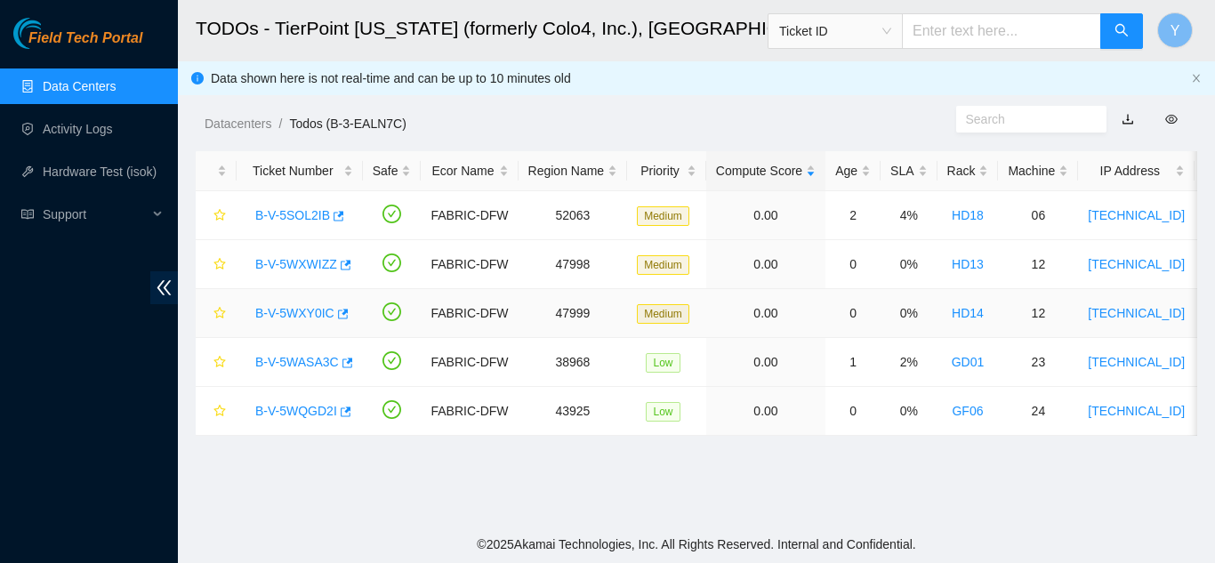
click at [310, 310] on link "B-V-5WXY0IC" at bounding box center [294, 313] width 79 height 14
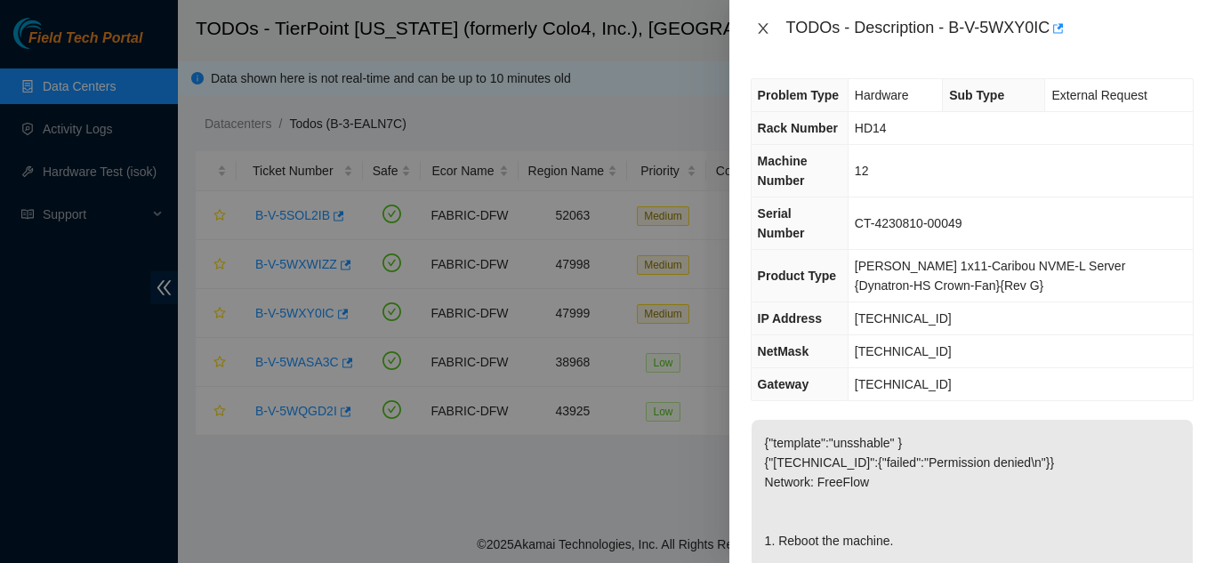
click at [762, 24] on icon "close" at bounding box center [763, 28] width 14 height 14
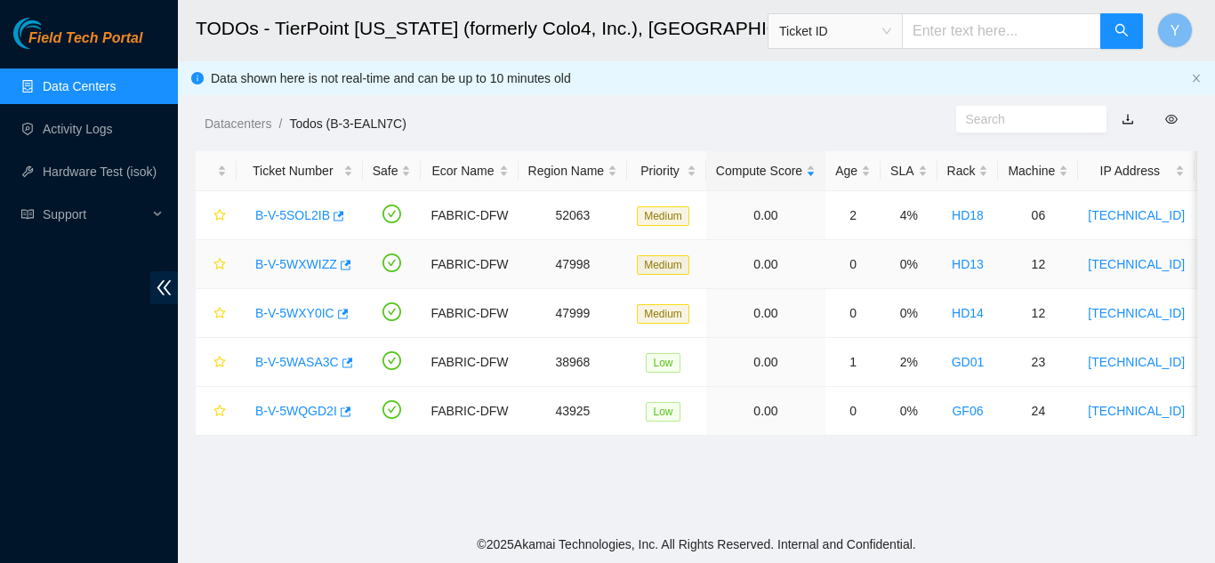
click at [306, 261] on link "B-V-5WXWIZZ" at bounding box center [296, 264] width 82 height 14
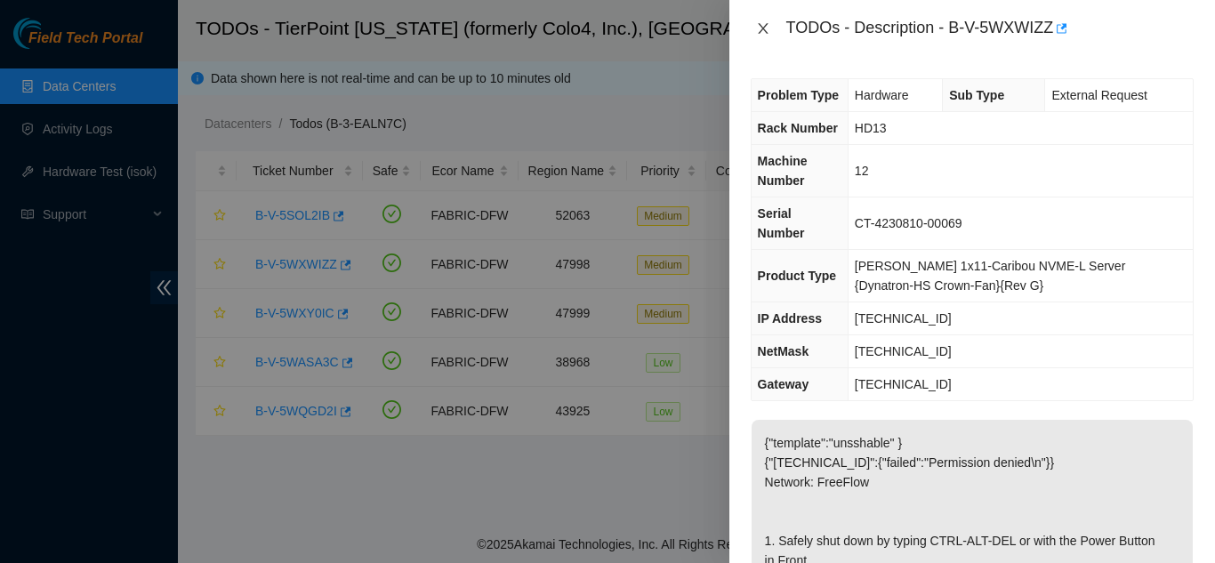
click at [760, 27] on icon "close" at bounding box center [763, 28] width 10 height 11
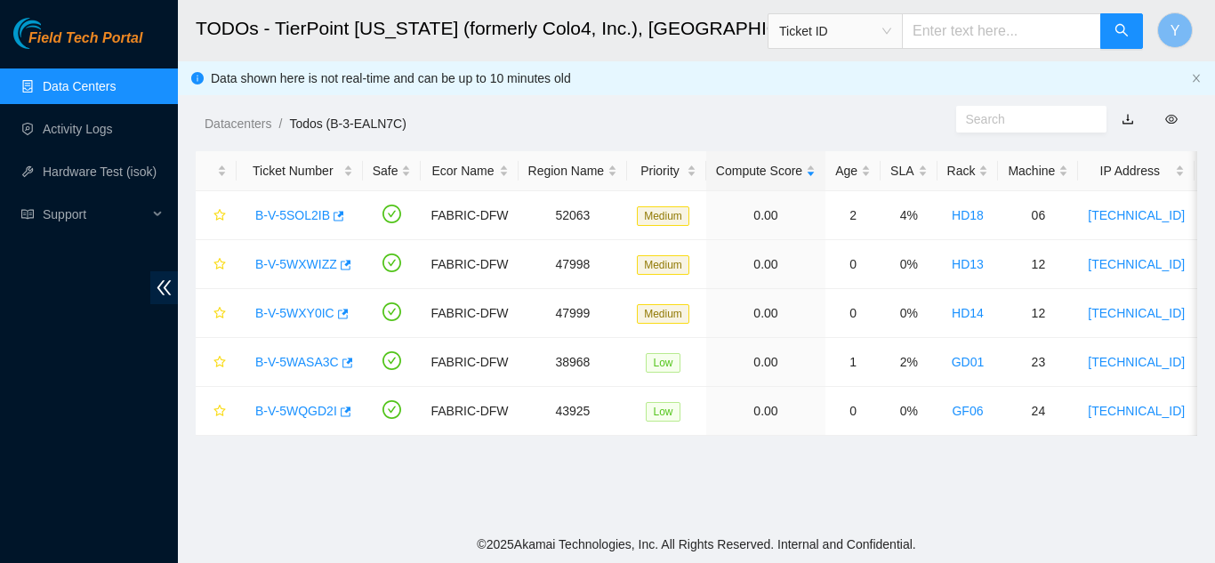
click at [74, 79] on link "Data Centers" at bounding box center [79, 86] width 73 height 14
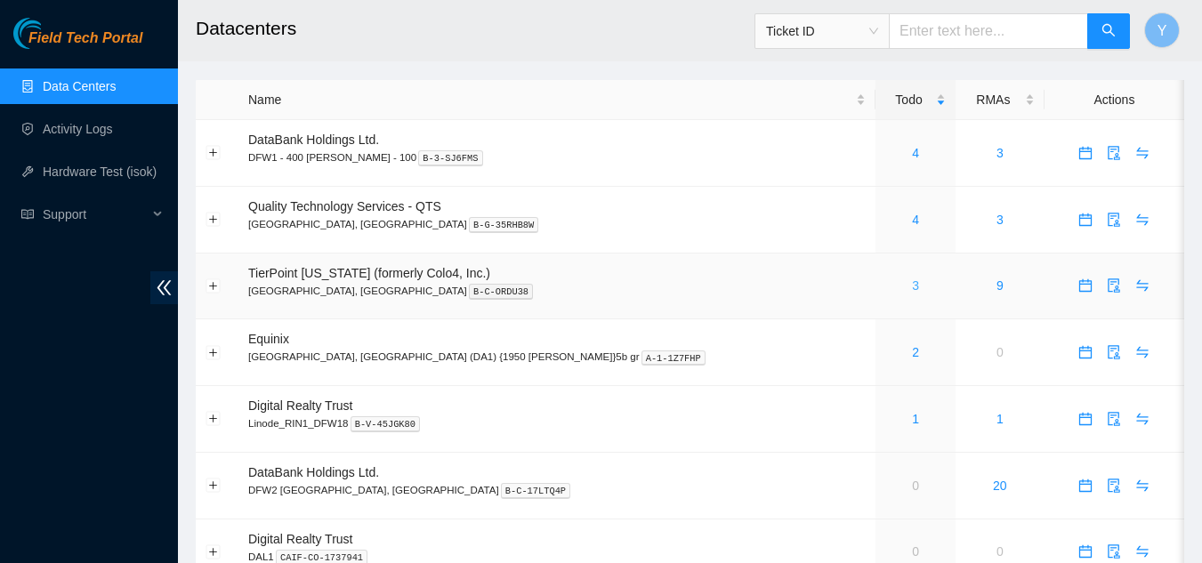
click at [912, 291] on link "3" at bounding box center [915, 285] width 7 height 14
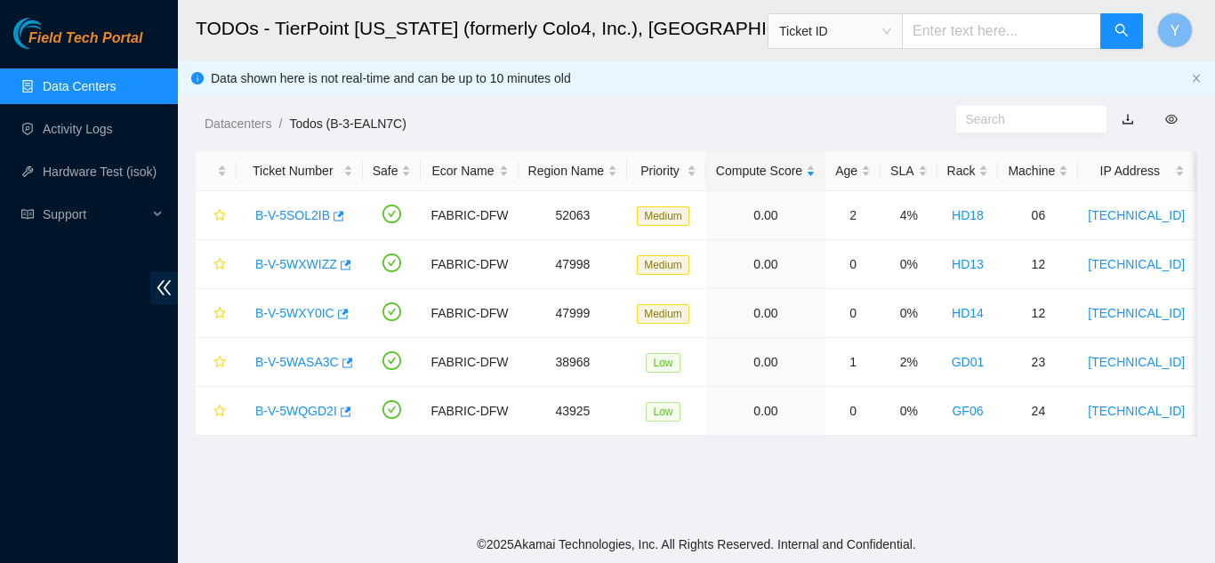
click at [116, 84] on link "Data Centers" at bounding box center [79, 86] width 73 height 14
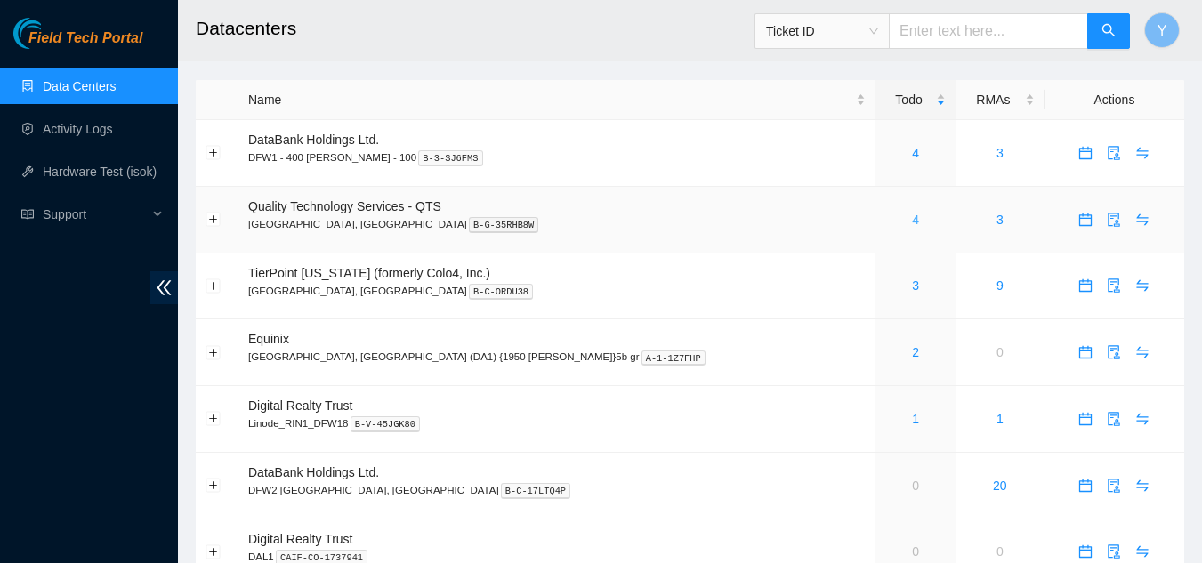
click at [912, 220] on link "4" at bounding box center [915, 220] width 7 height 14
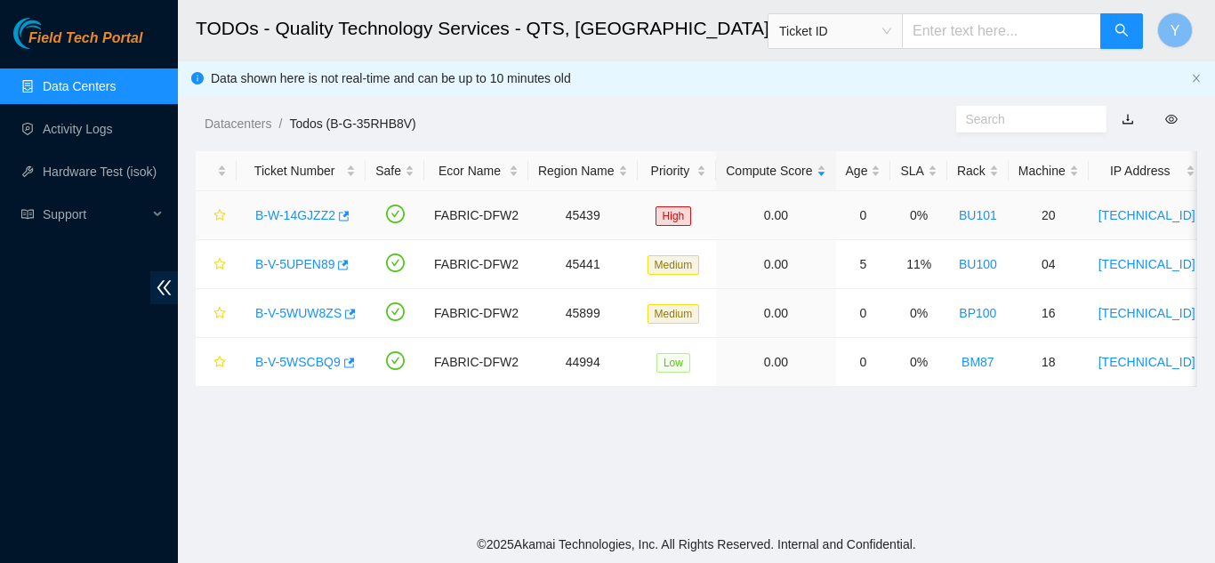
click at [293, 212] on link "B-W-14GJZZ2" at bounding box center [295, 215] width 80 height 14
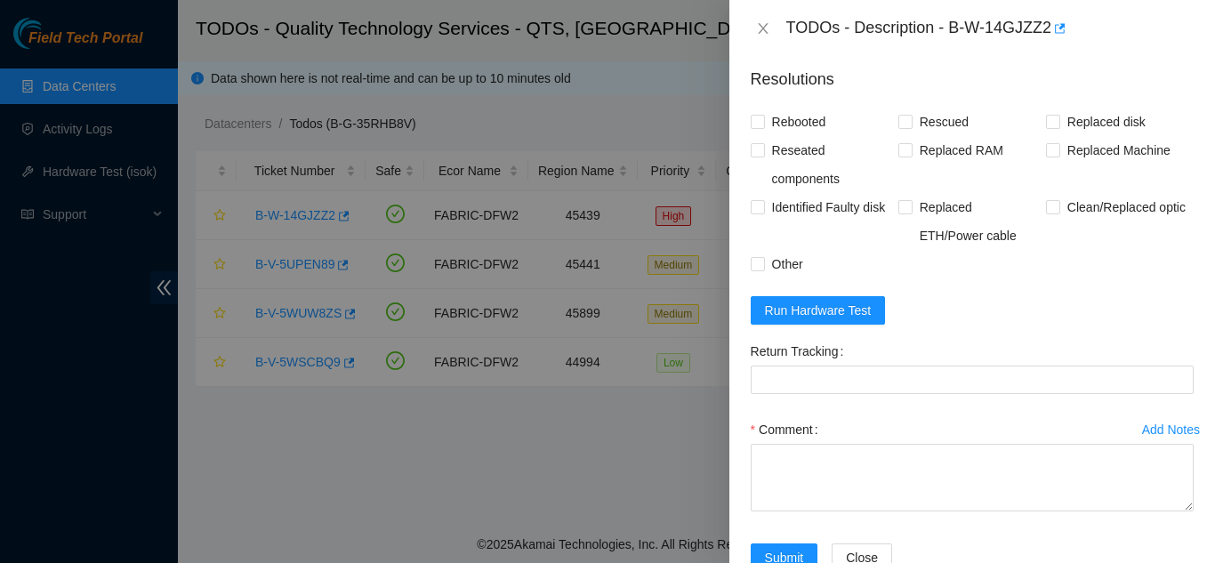
scroll to position [1245, 0]
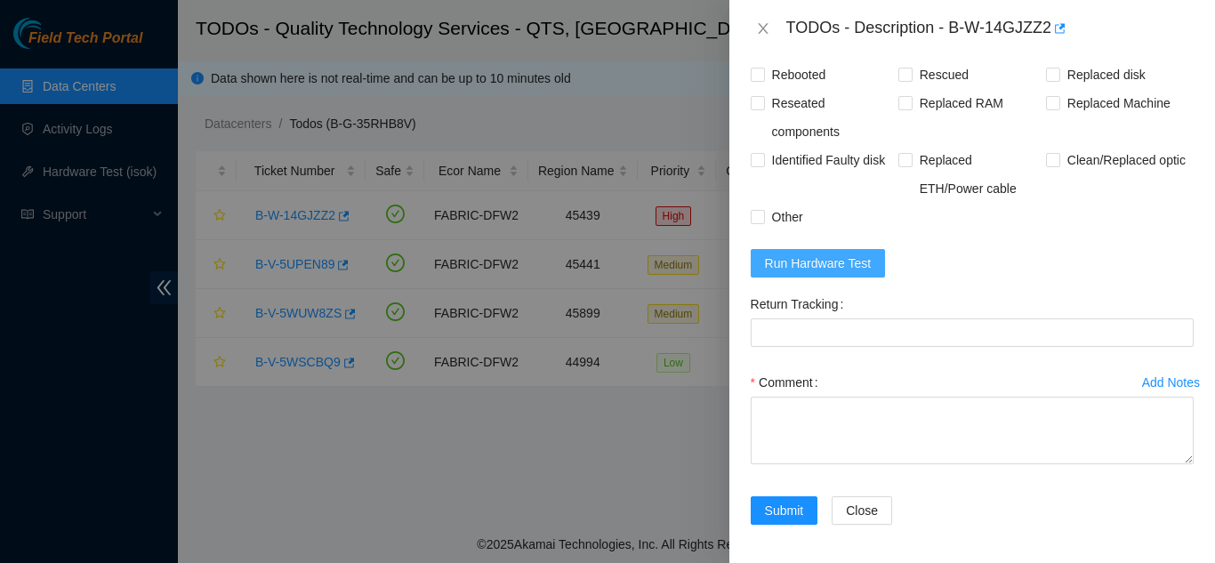
click at [810, 273] on span "Run Hardware Test" at bounding box center [818, 263] width 107 height 20
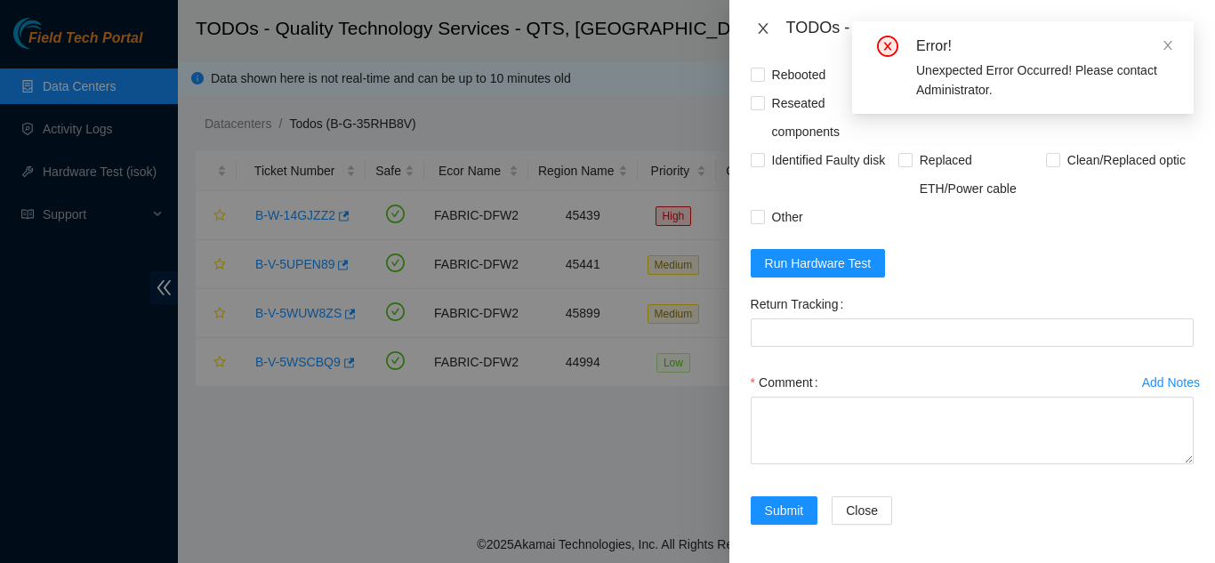
click at [759, 28] on icon "close" at bounding box center [763, 28] width 14 height 14
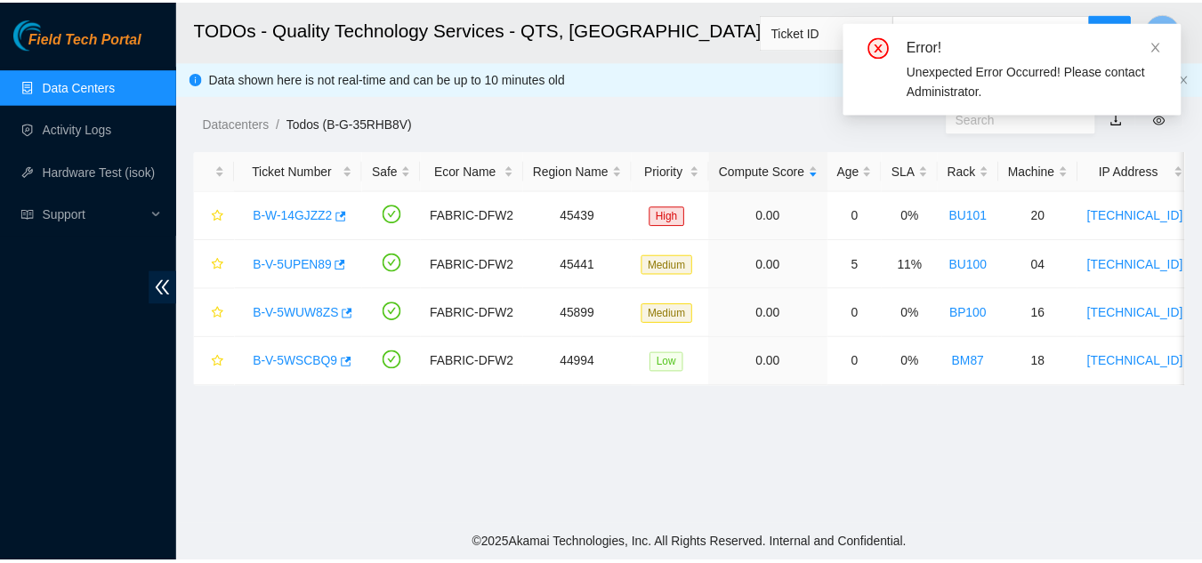
scroll to position [502, 0]
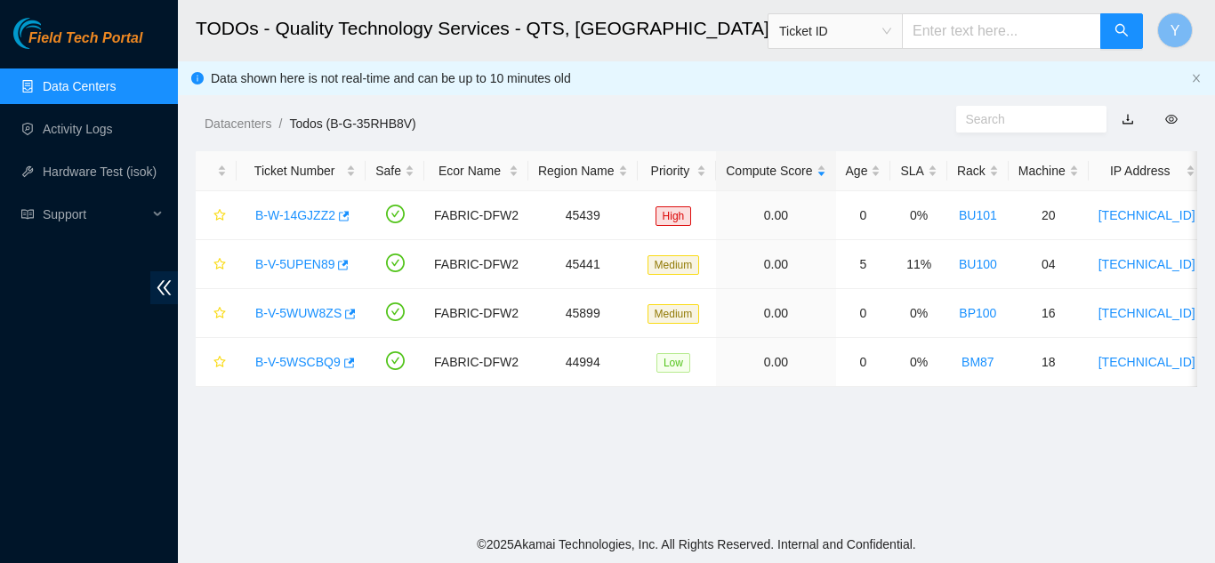
click at [88, 89] on link "Data Centers" at bounding box center [79, 86] width 73 height 14
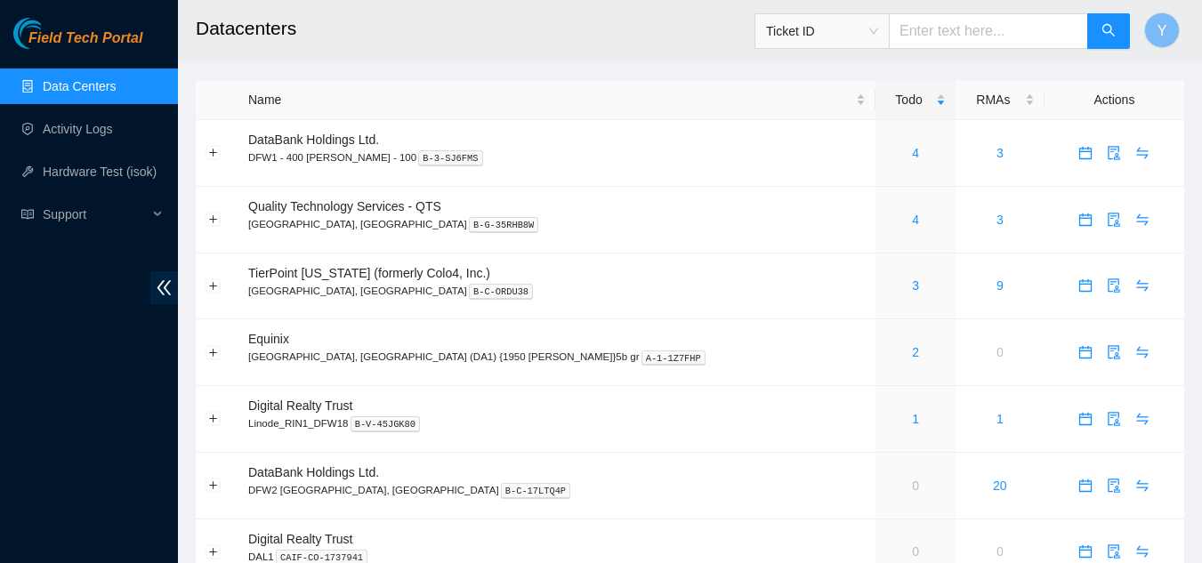
click at [116, 81] on link "Data Centers" at bounding box center [79, 86] width 73 height 14
click at [912, 215] on link "4" at bounding box center [915, 220] width 7 height 14
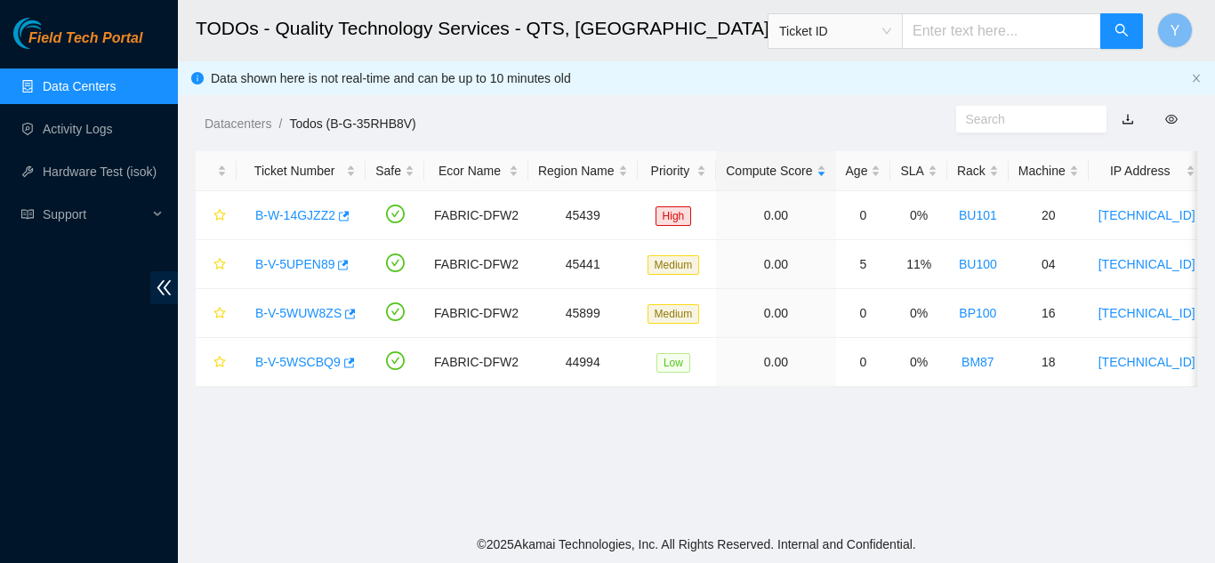
click at [90, 91] on link "Data Centers" at bounding box center [79, 86] width 73 height 14
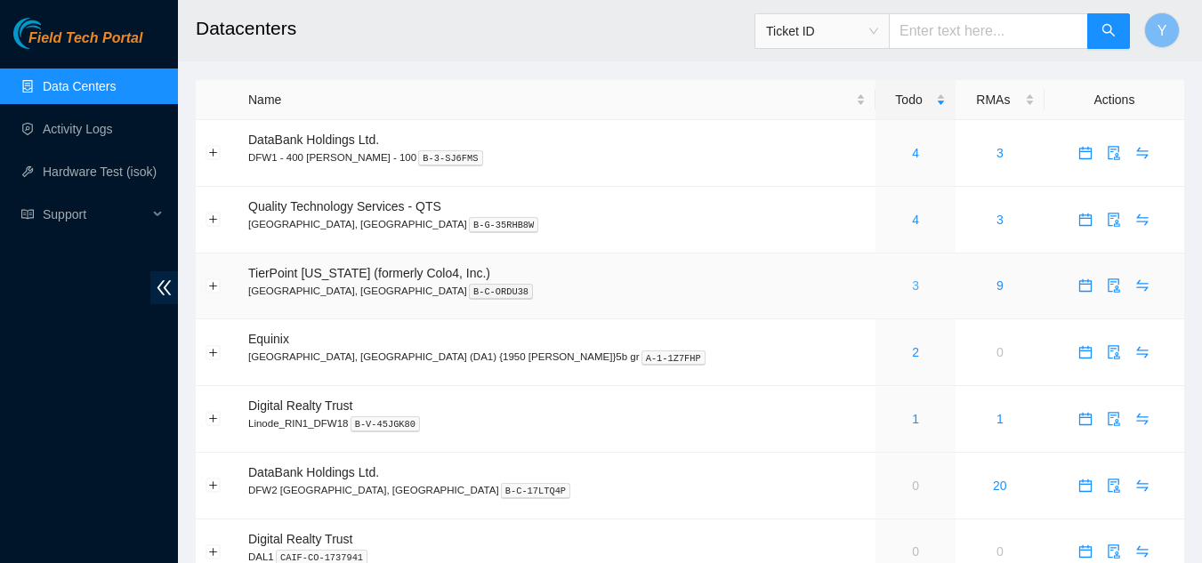
click at [912, 289] on link "3" at bounding box center [915, 285] width 7 height 14
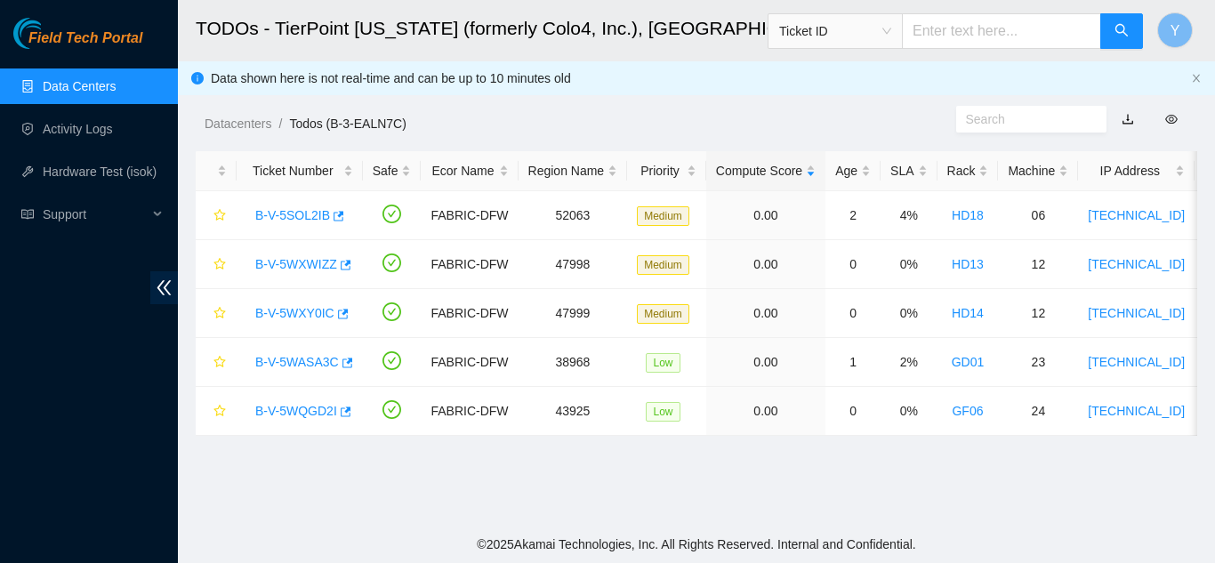
click at [93, 86] on link "Data Centers" at bounding box center [79, 86] width 73 height 14
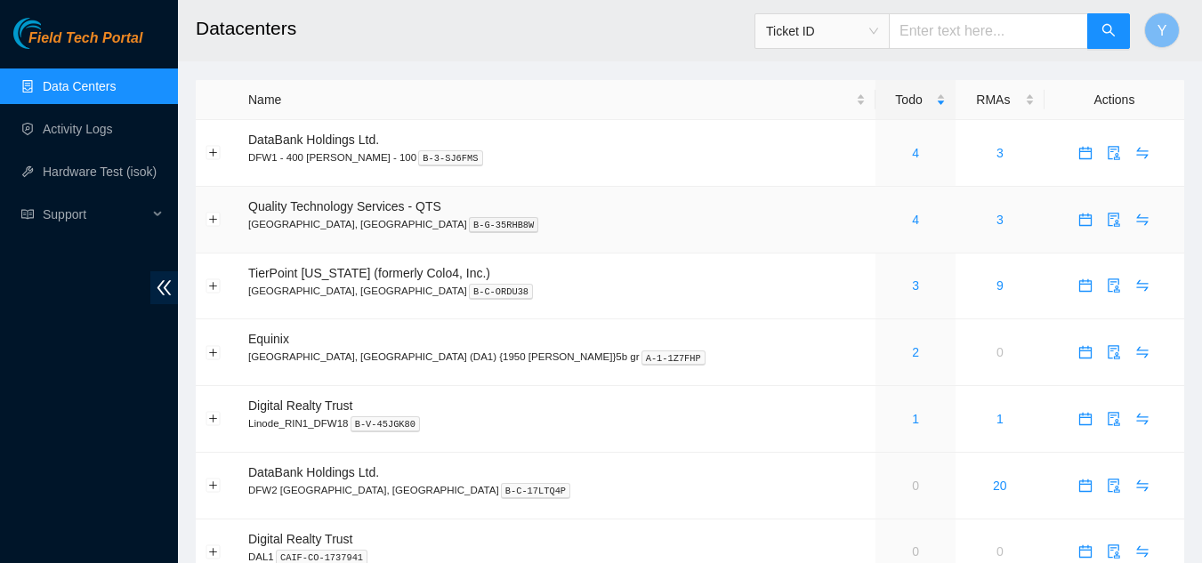
click at [885, 219] on div "4" at bounding box center [915, 220] width 60 height 20
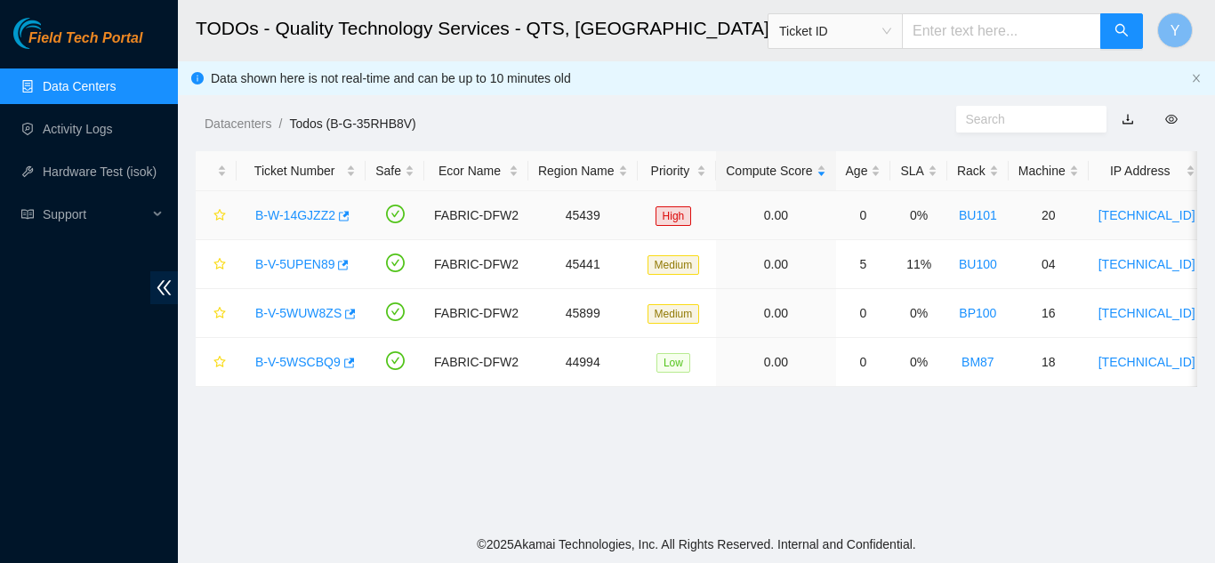
click at [296, 216] on link "B-W-14GJZZ2" at bounding box center [295, 215] width 80 height 14
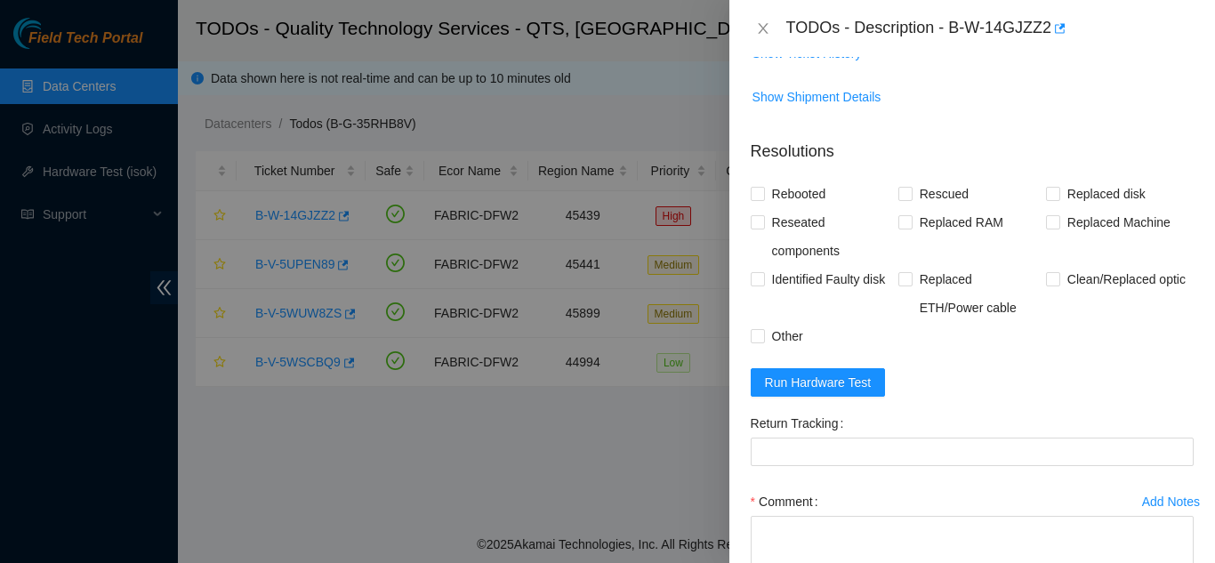
scroll to position [1156, 0]
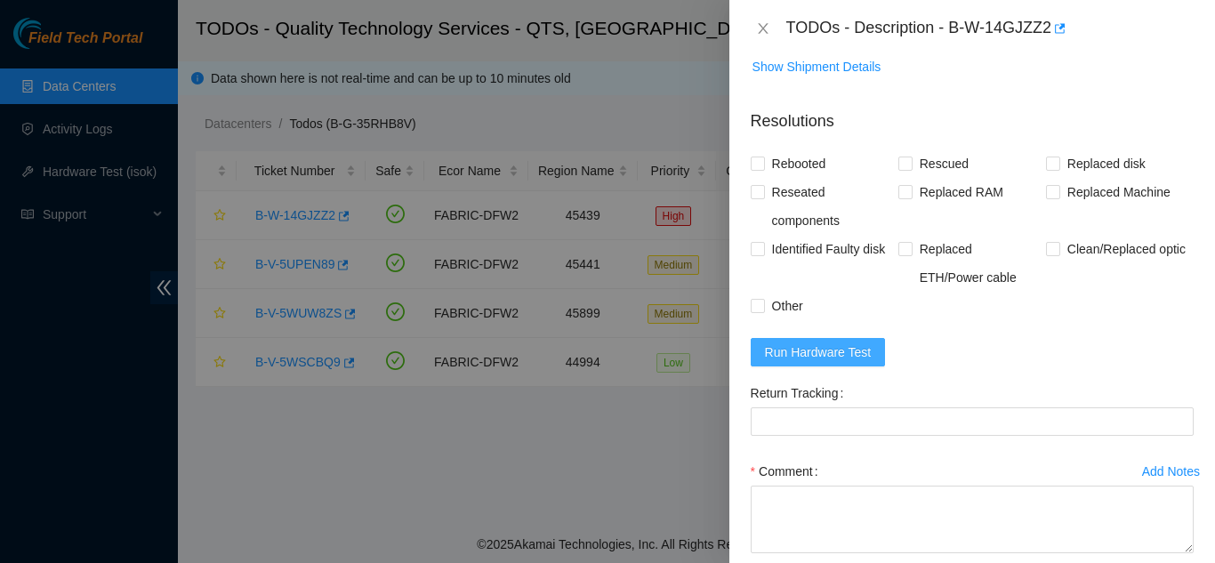
click at [812, 362] on span "Run Hardware Test" at bounding box center [818, 352] width 107 height 20
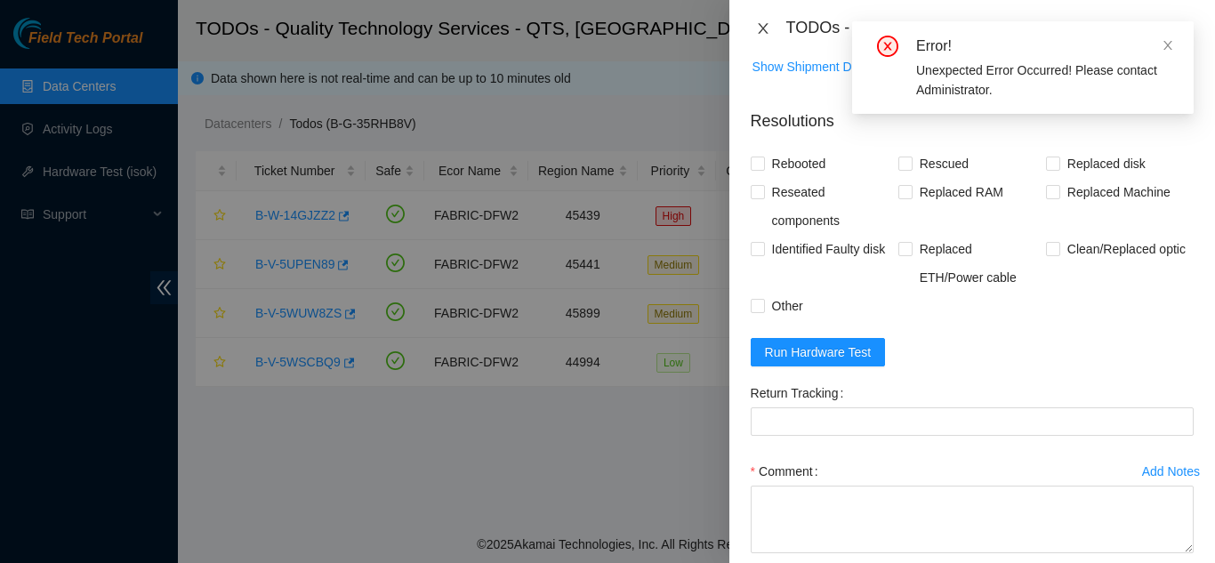
click at [764, 28] on icon "close" at bounding box center [763, 28] width 14 height 14
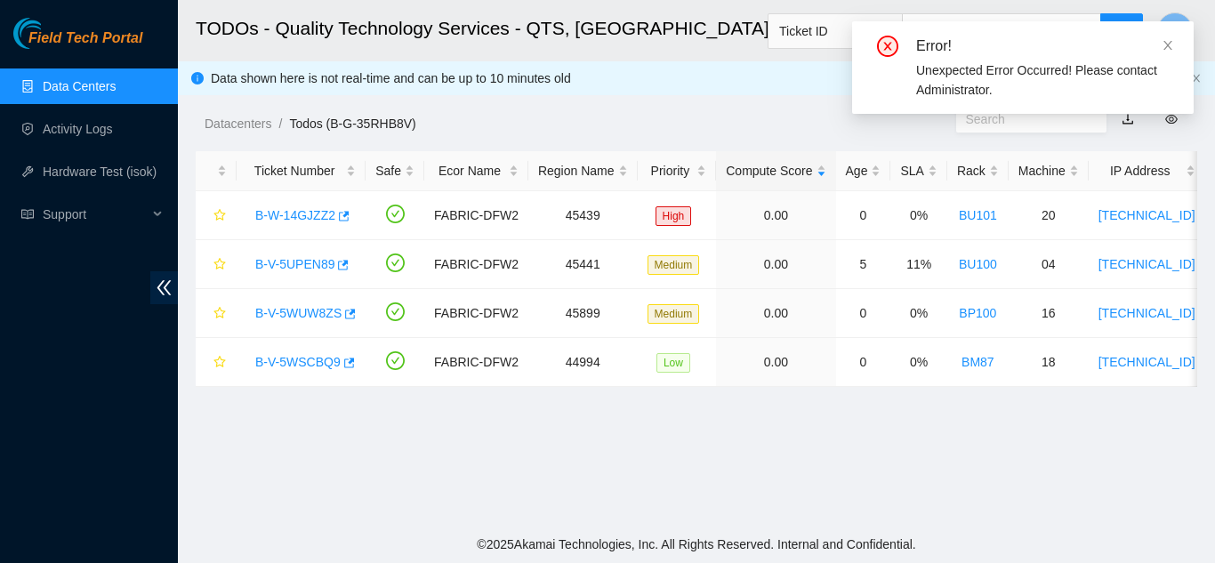
scroll to position [413, 0]
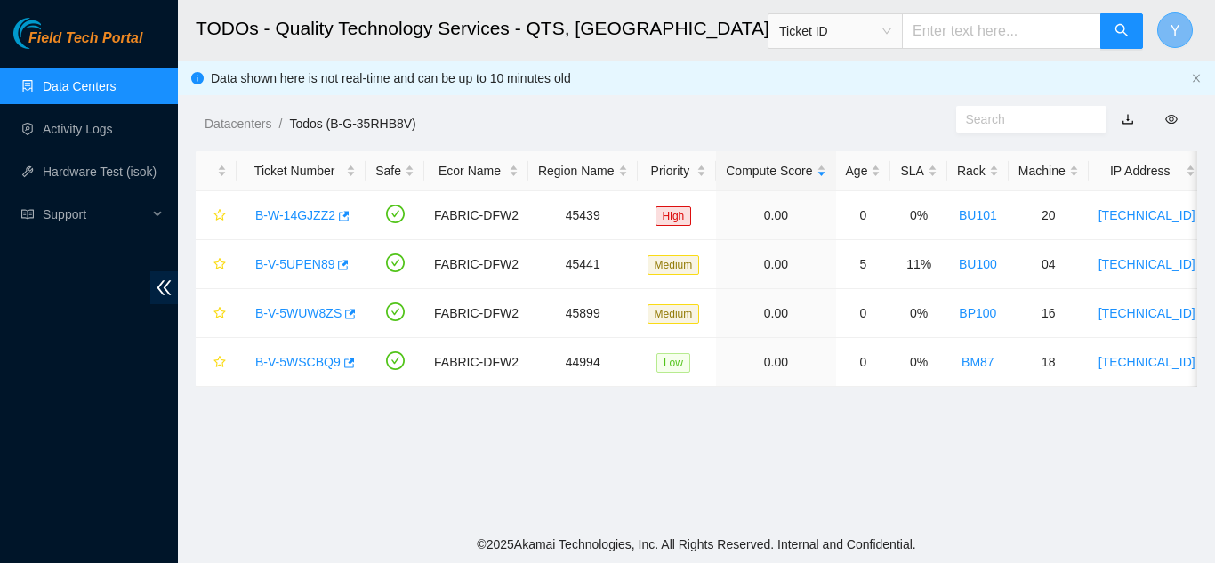
click at [1172, 28] on span "Y" at bounding box center [1175, 31] width 10 height 22
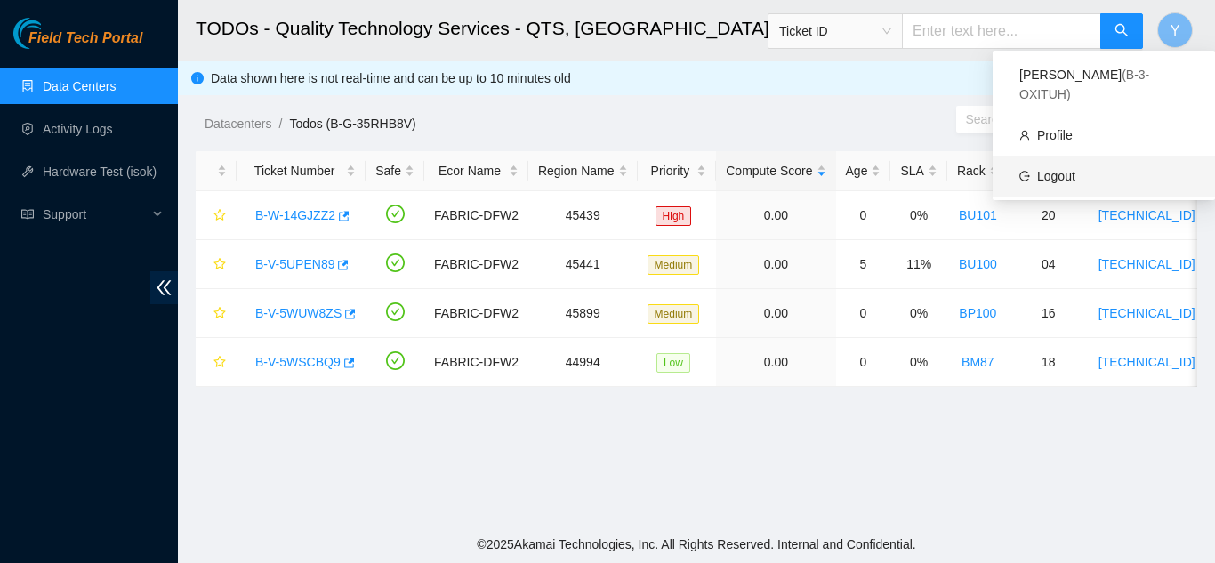
click at [1040, 169] on link "Logout" at bounding box center [1056, 176] width 38 height 14
